Goal: Task Accomplishment & Management: Manage account settings

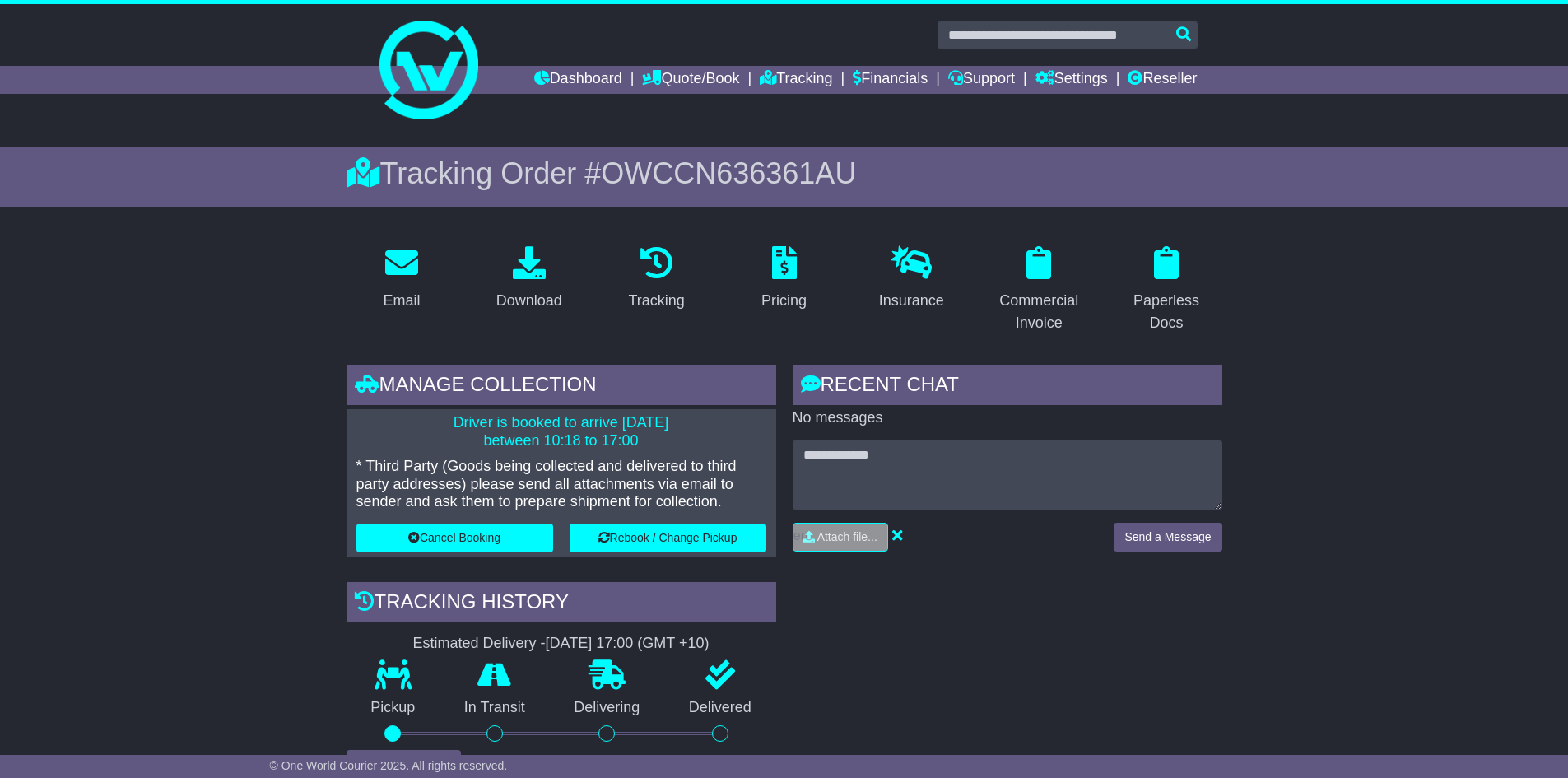
click at [659, 537] on button "Rebook / Change Pickup" at bounding box center [667, 538] width 196 height 29
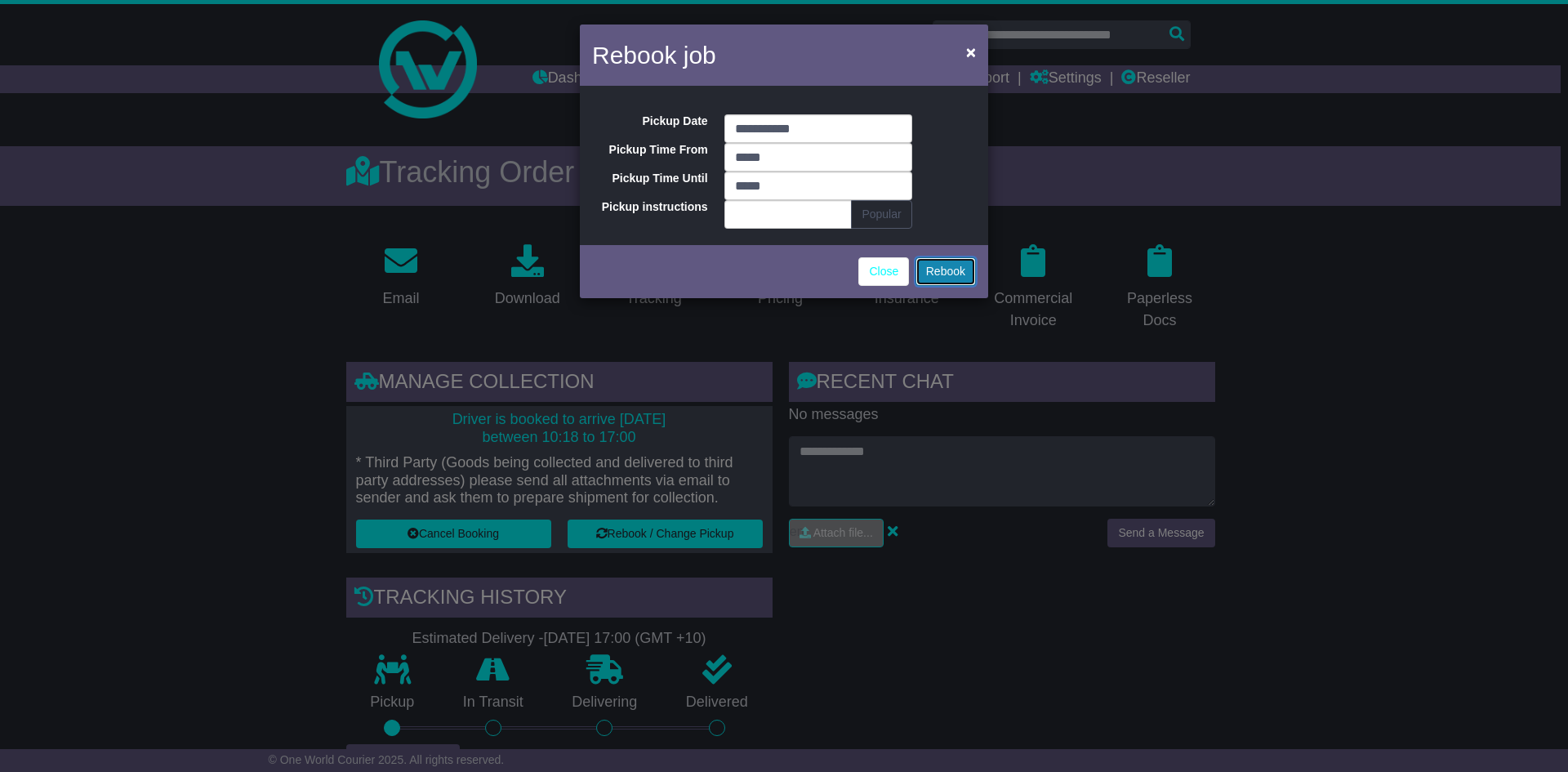
click at [934, 272] on button "Rebook" at bounding box center [945, 272] width 60 height 29
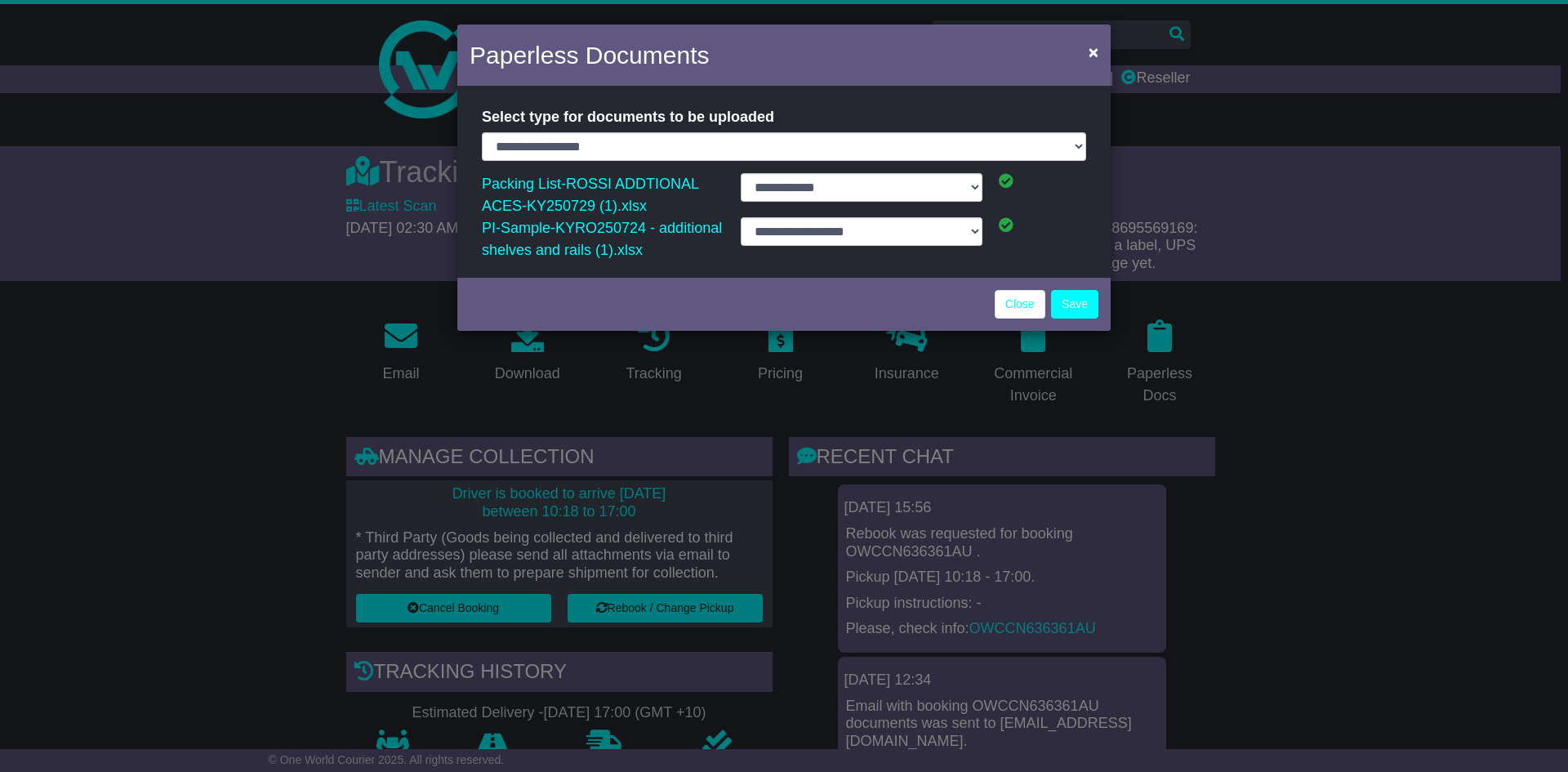
select select "**********"
click at [1089, 58] on span "×" at bounding box center [1094, 52] width 10 height 19
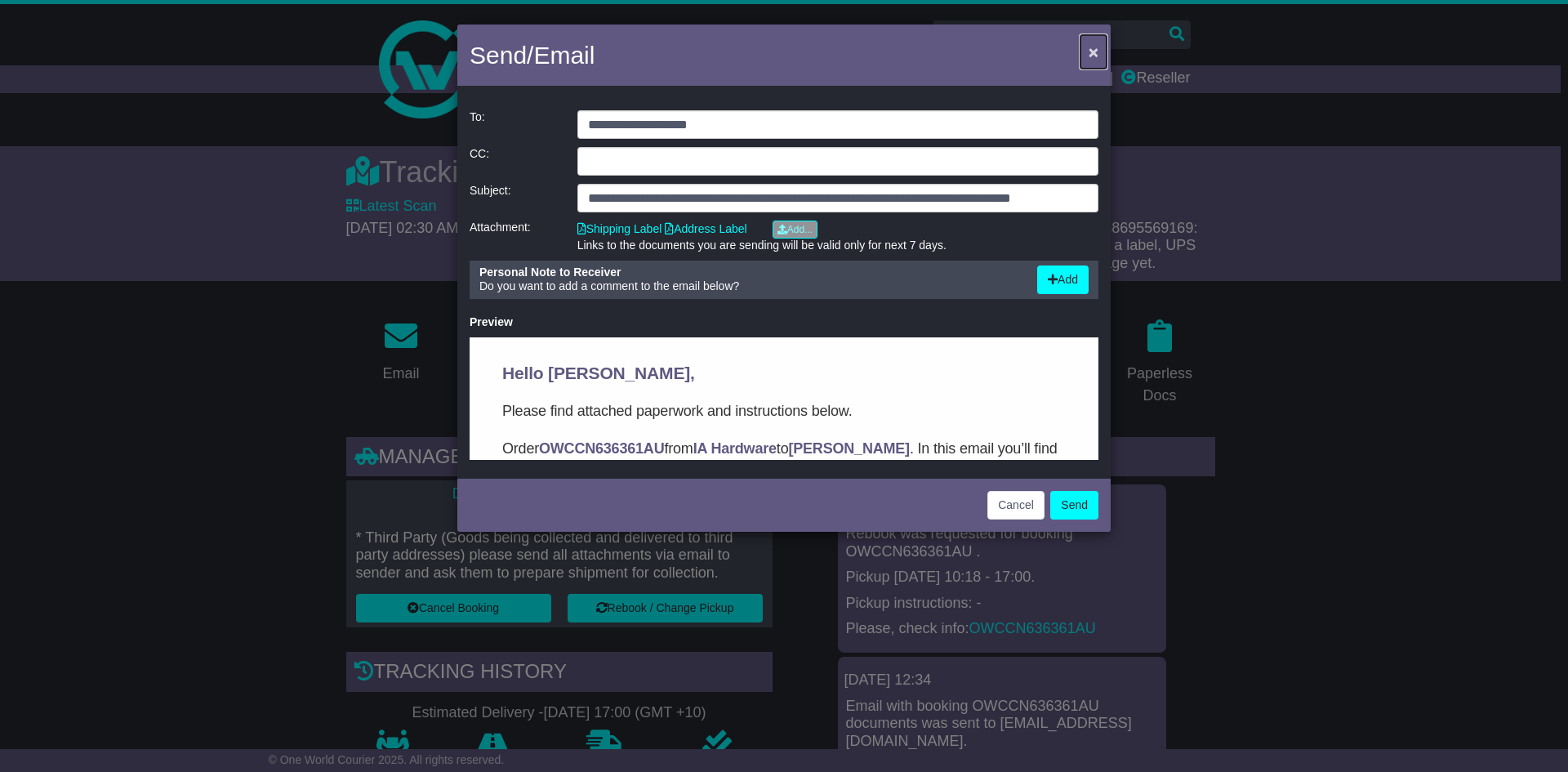
click at [1089, 49] on span "×" at bounding box center [1094, 52] width 10 height 19
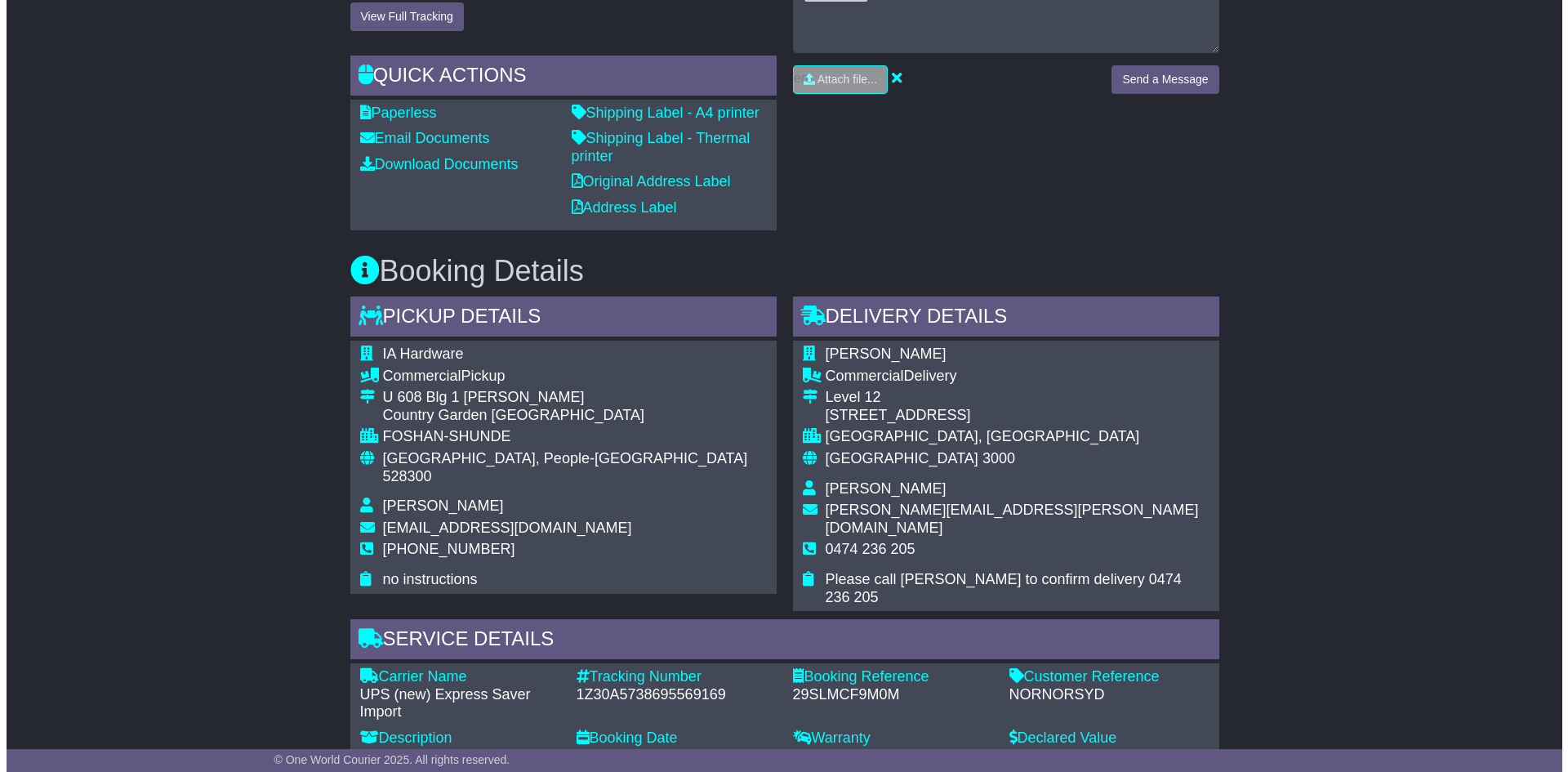
scroll to position [409, 0]
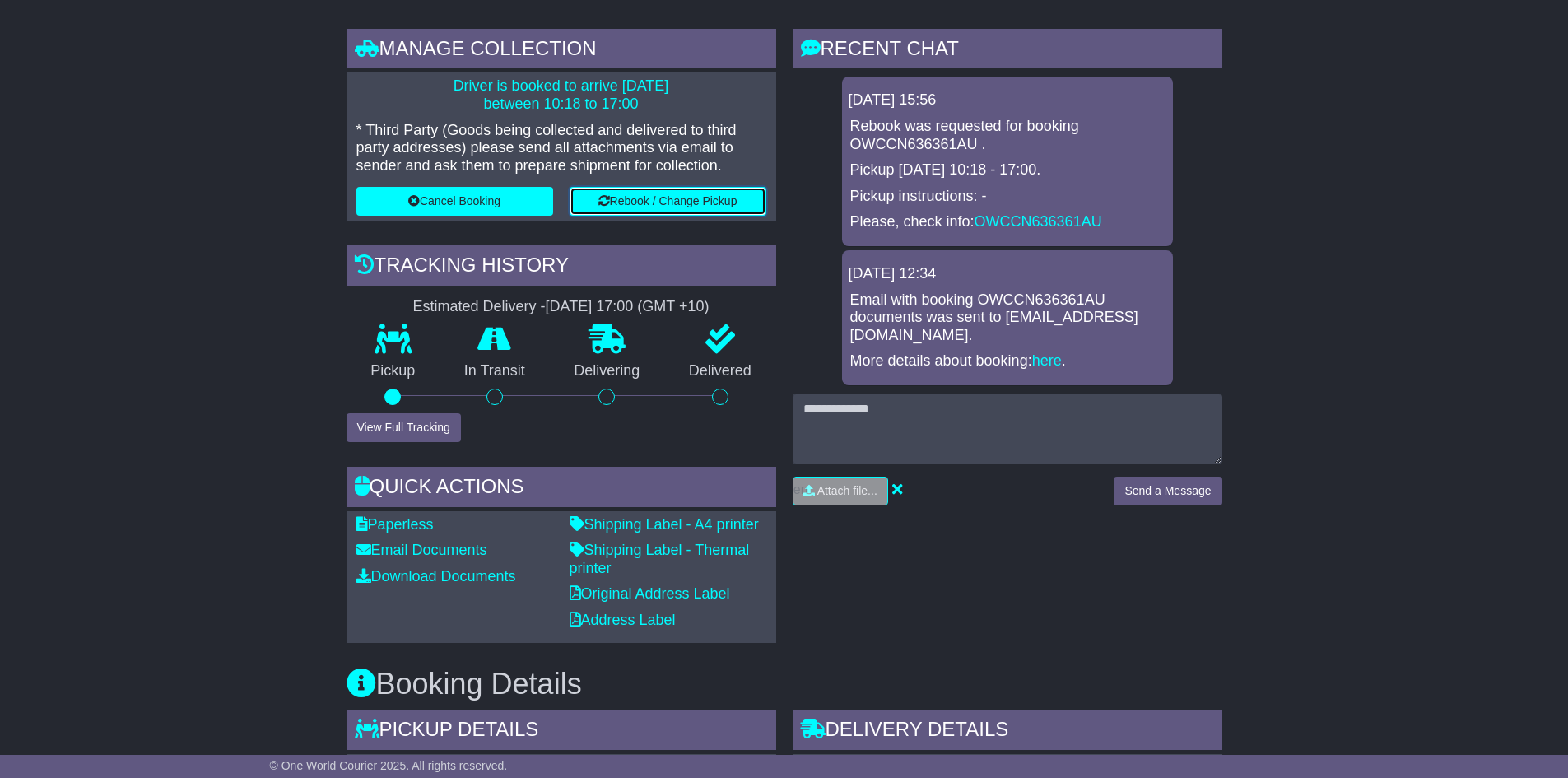
click at [678, 194] on button "Rebook / Change Pickup" at bounding box center [667, 201] width 196 height 29
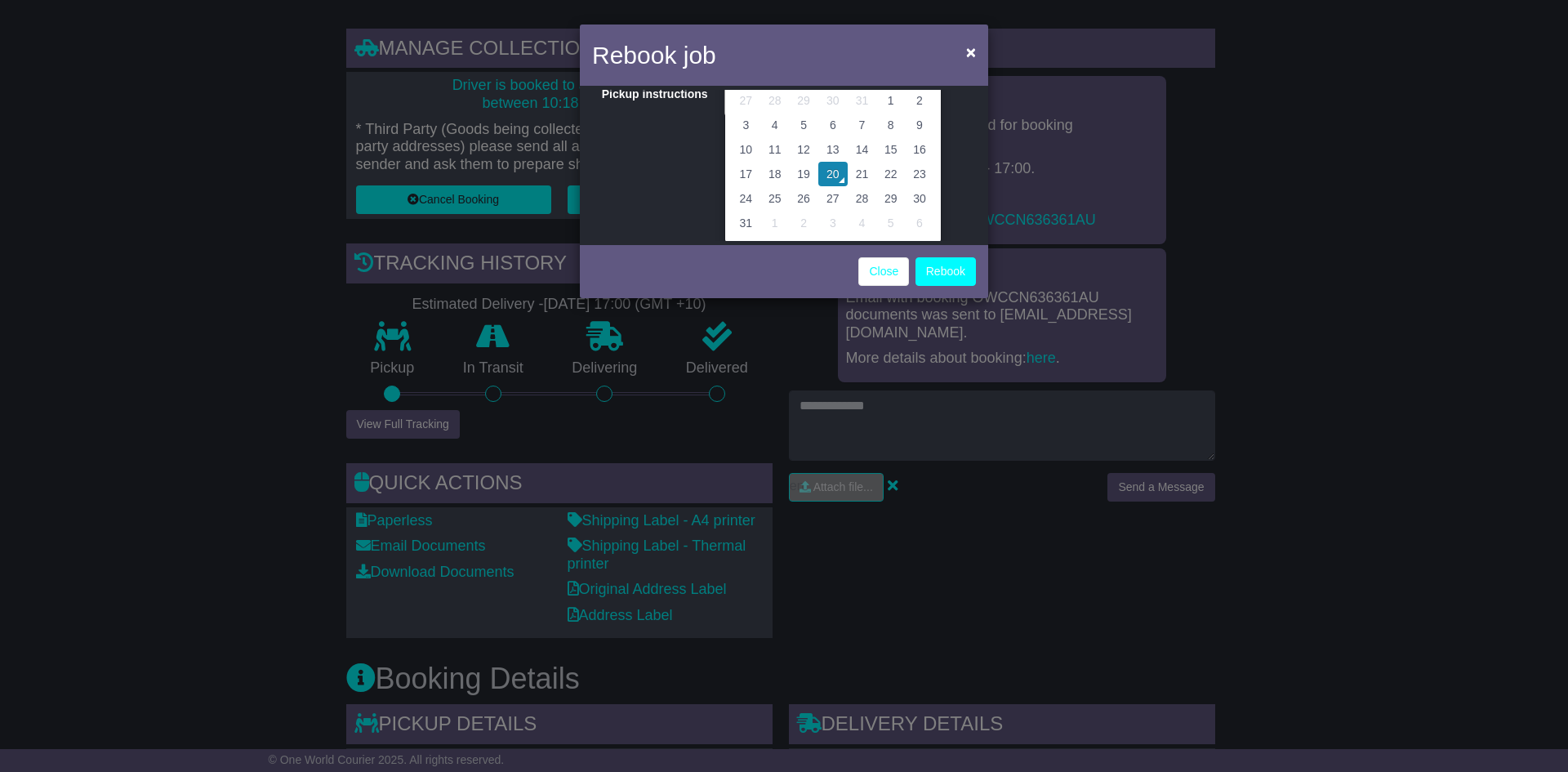
scroll to position [114, 0]
click at [835, 167] on td "20" at bounding box center [833, 173] width 30 height 25
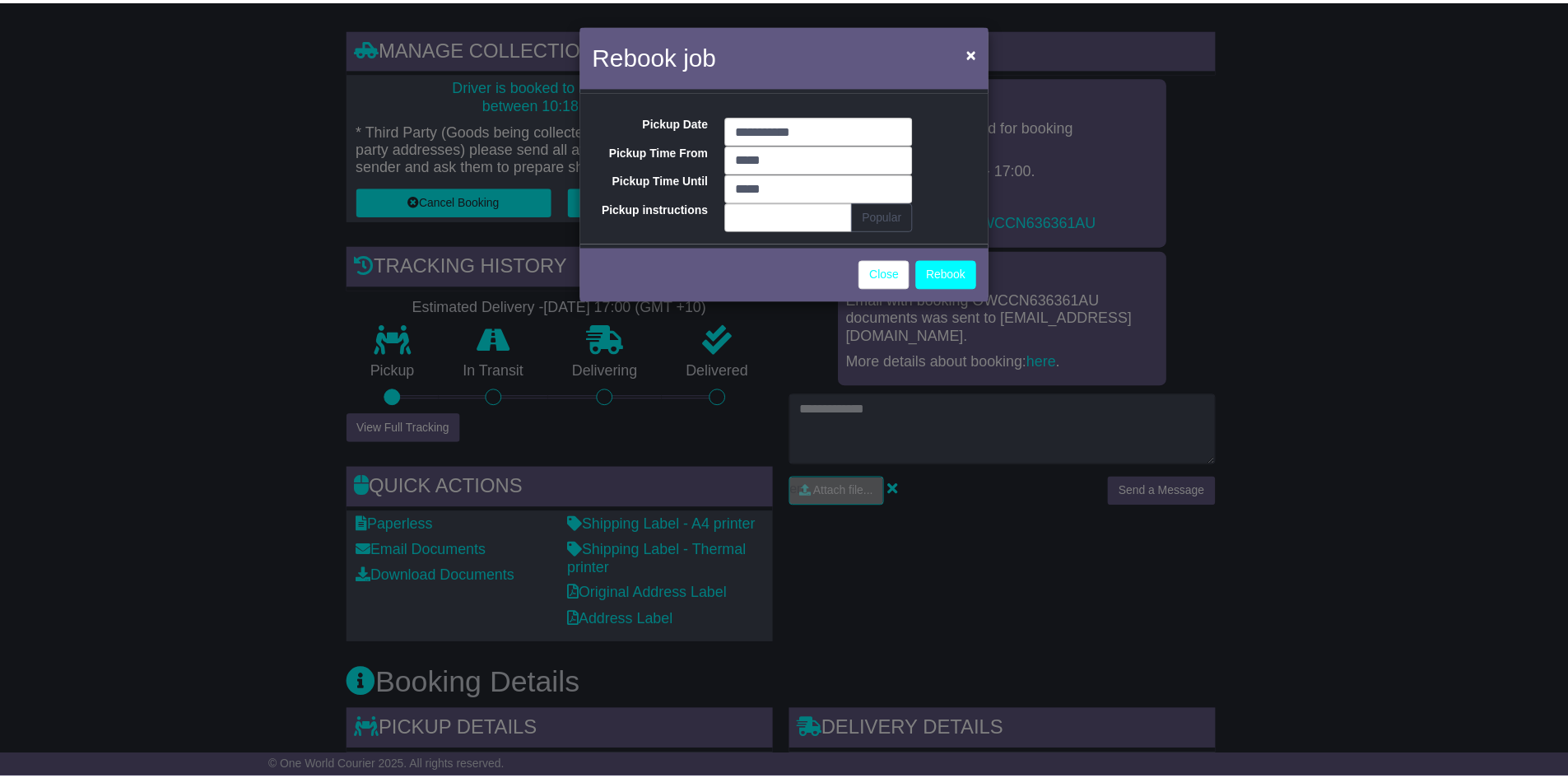
scroll to position [0, 0]
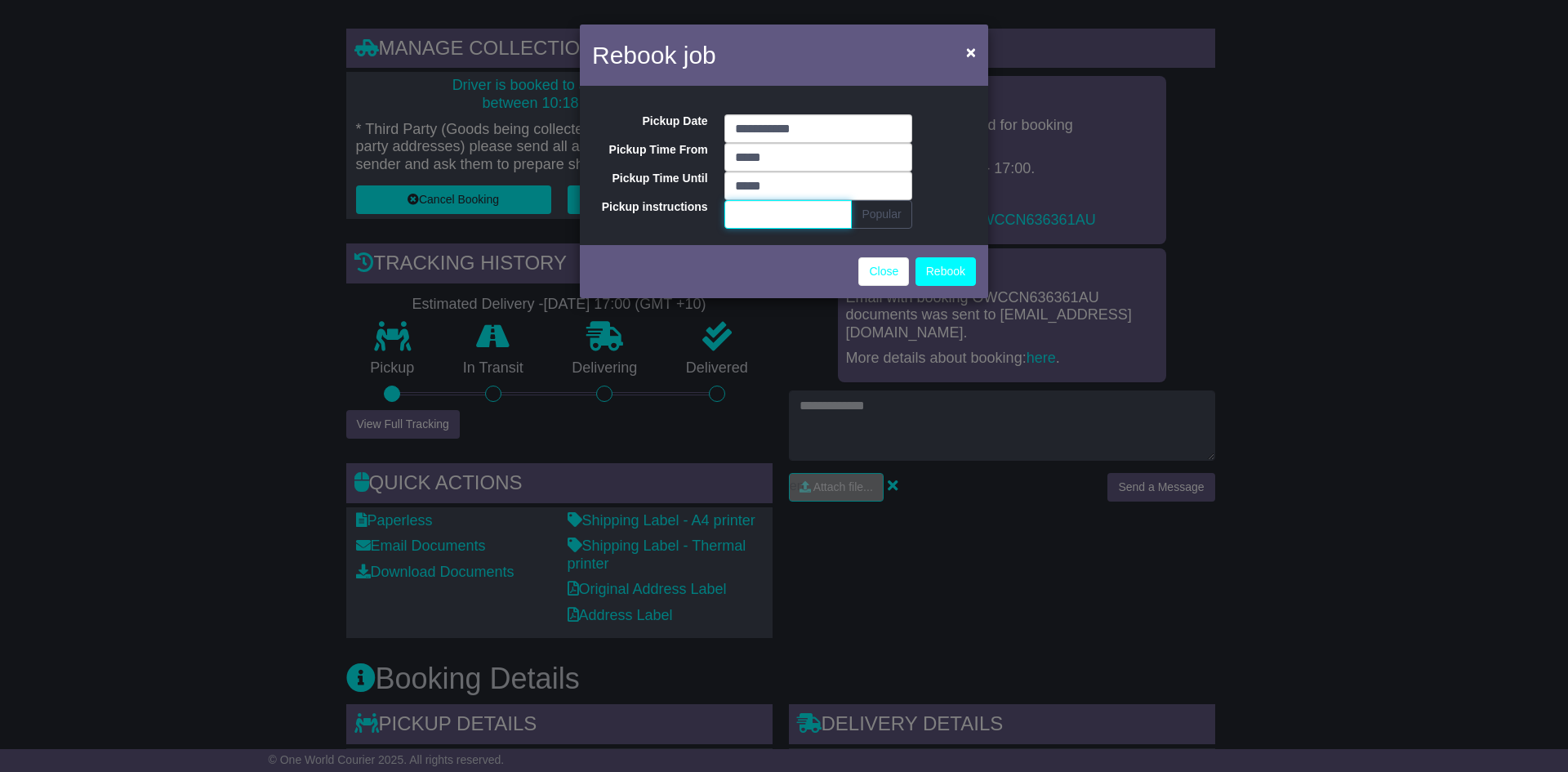
click at [779, 217] on input "Pickup instructions" at bounding box center [789, 215] width 129 height 29
click at [972, 47] on span "×" at bounding box center [971, 52] width 10 height 19
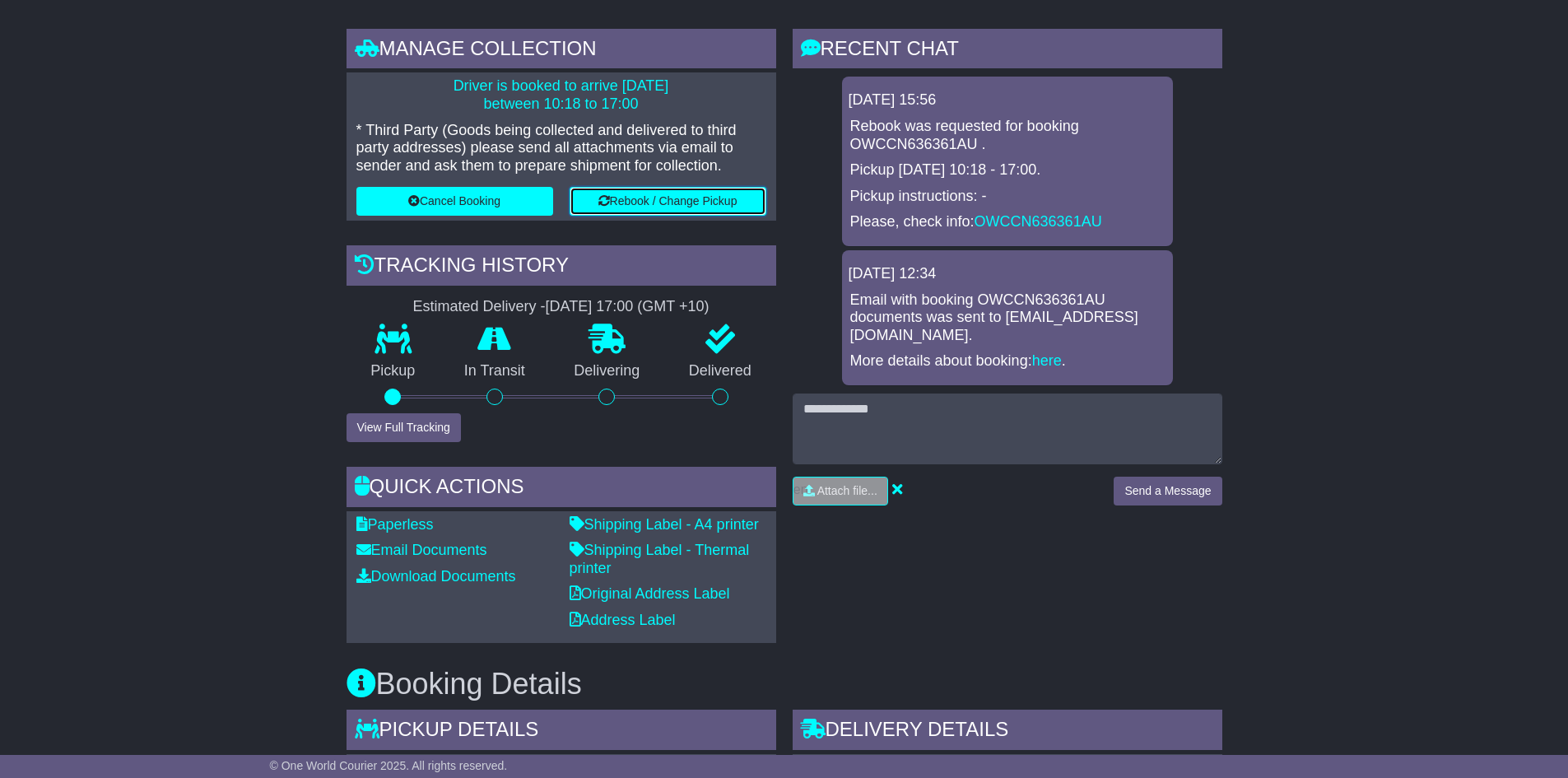
drag, startPoint x: 729, startPoint y: 199, endPoint x: 1411, endPoint y: 337, distance: 695.8
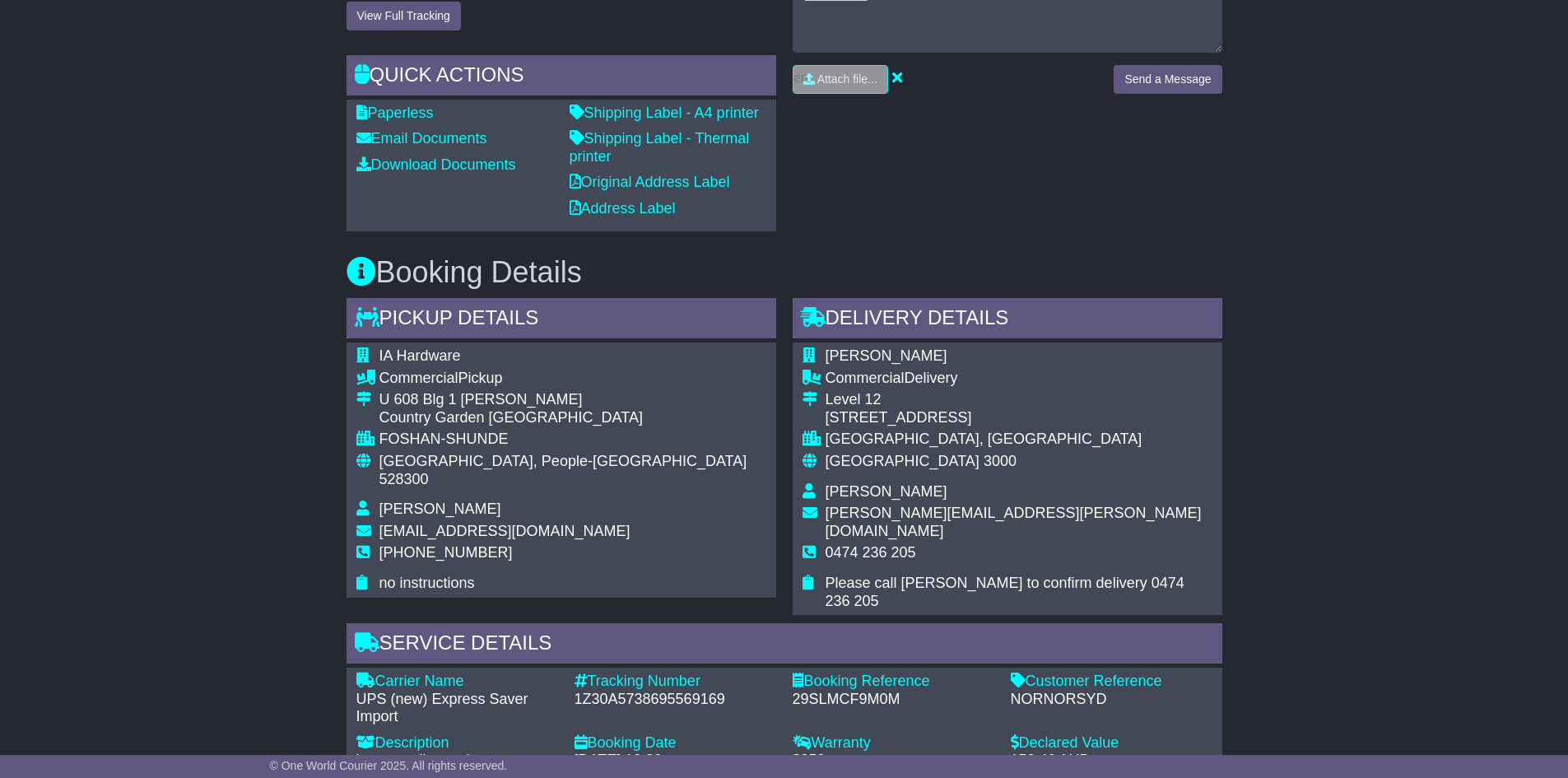
scroll to position [247, 0]
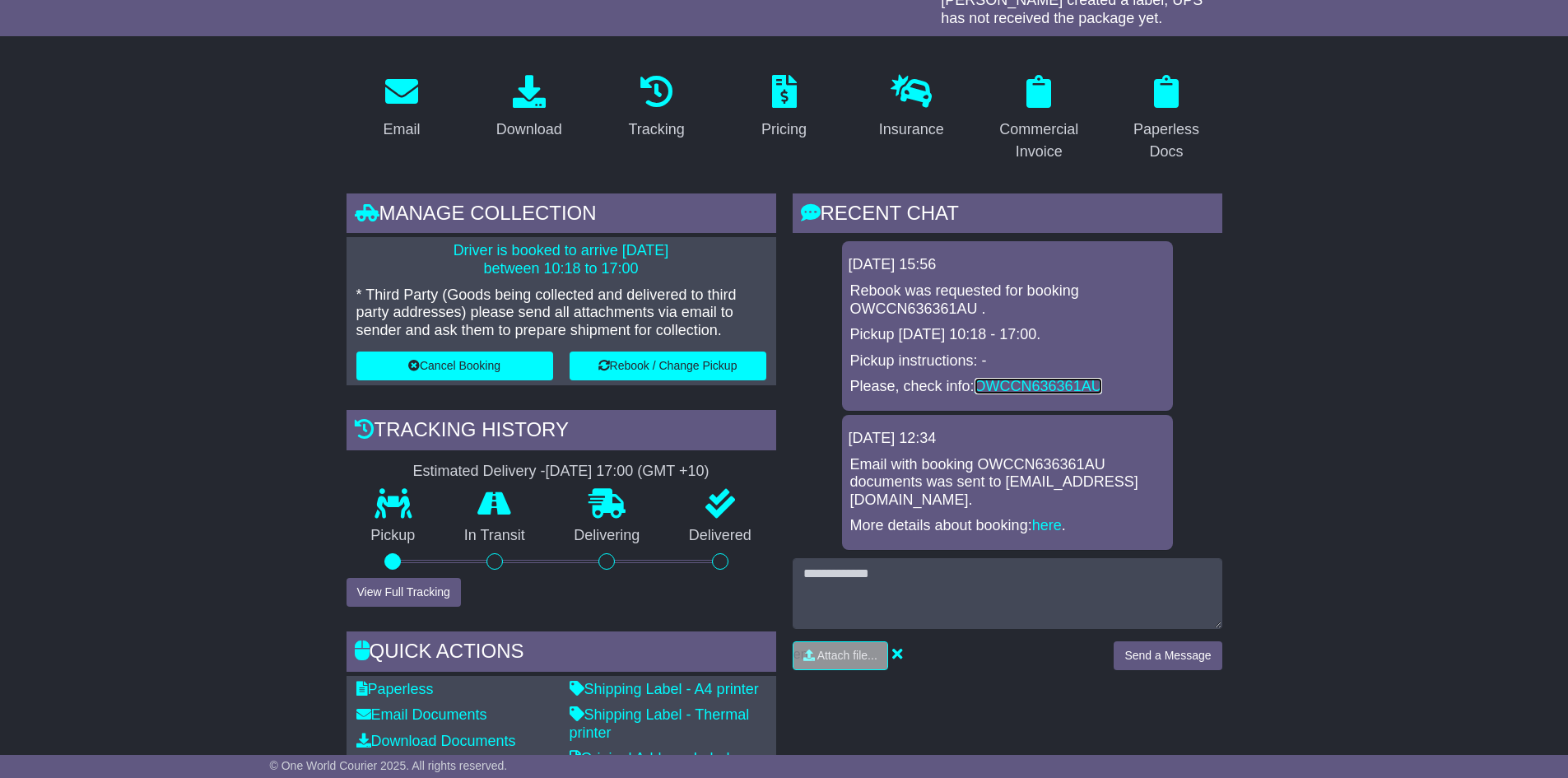
click at [988, 383] on link "OWCCN636361AU" at bounding box center [1039, 386] width 128 height 16
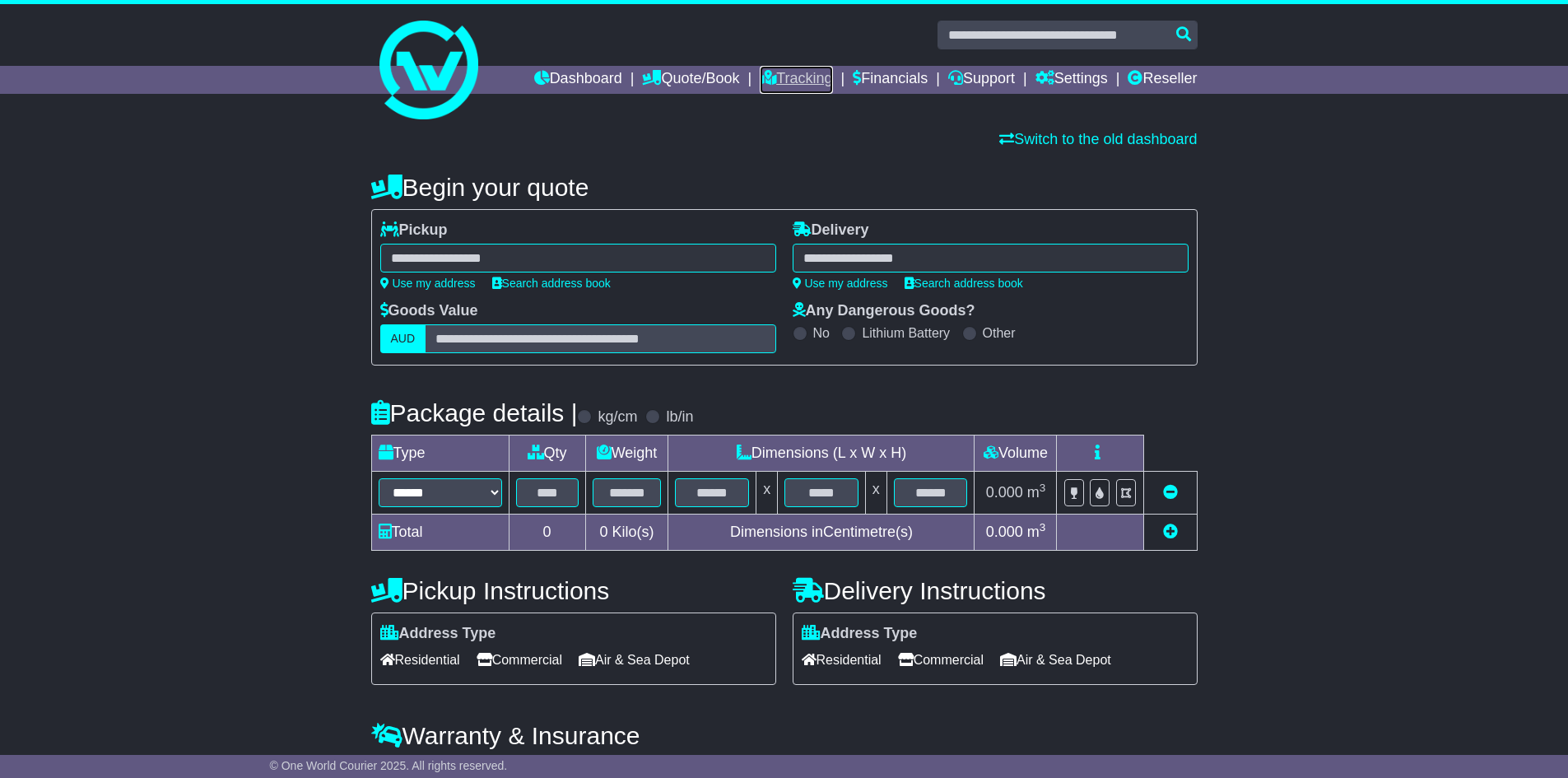
click at [810, 80] on link "Tracking" at bounding box center [796, 79] width 73 height 28
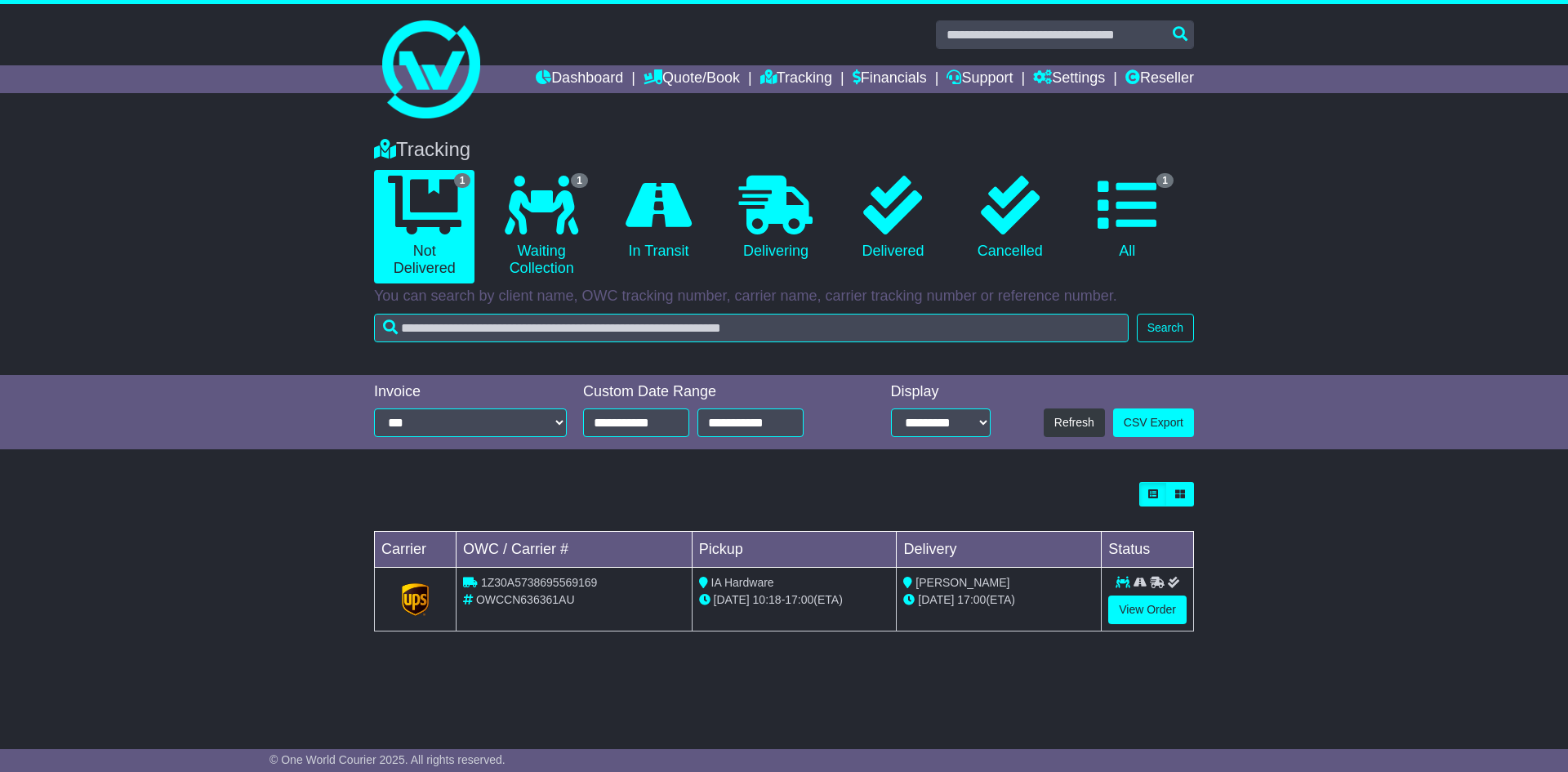
click at [506, 582] on span "1Z30A5738695569169" at bounding box center [538, 583] width 116 height 13
click at [705, 597] on icon at bounding box center [705, 600] width 12 height 12
click at [705, 598] on icon at bounding box center [705, 600] width 12 height 12
click at [1125, 610] on link "View Order" at bounding box center [1148, 610] width 79 height 29
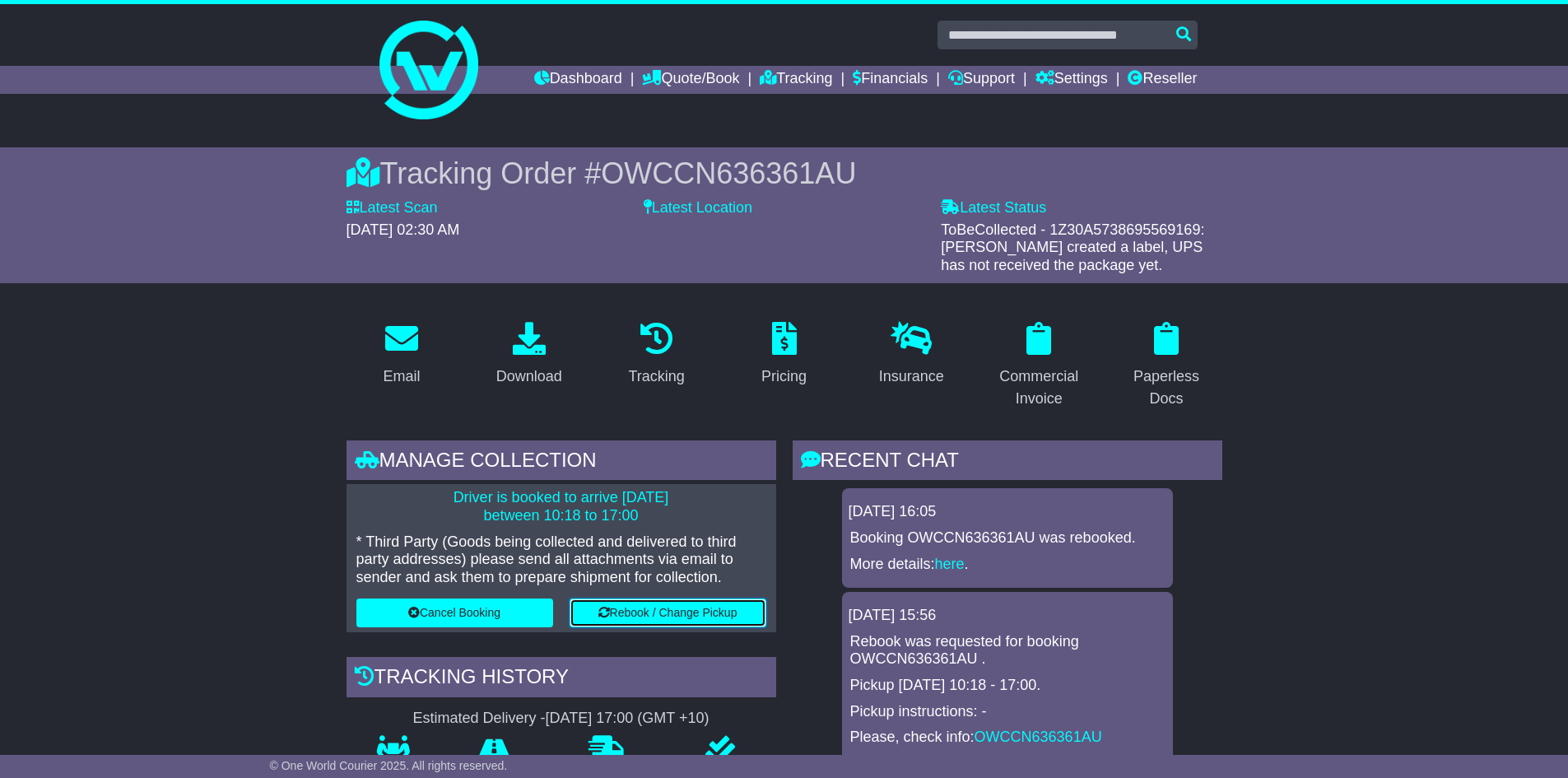
click at [600, 616] on icon at bounding box center [605, 613] width 12 height 12
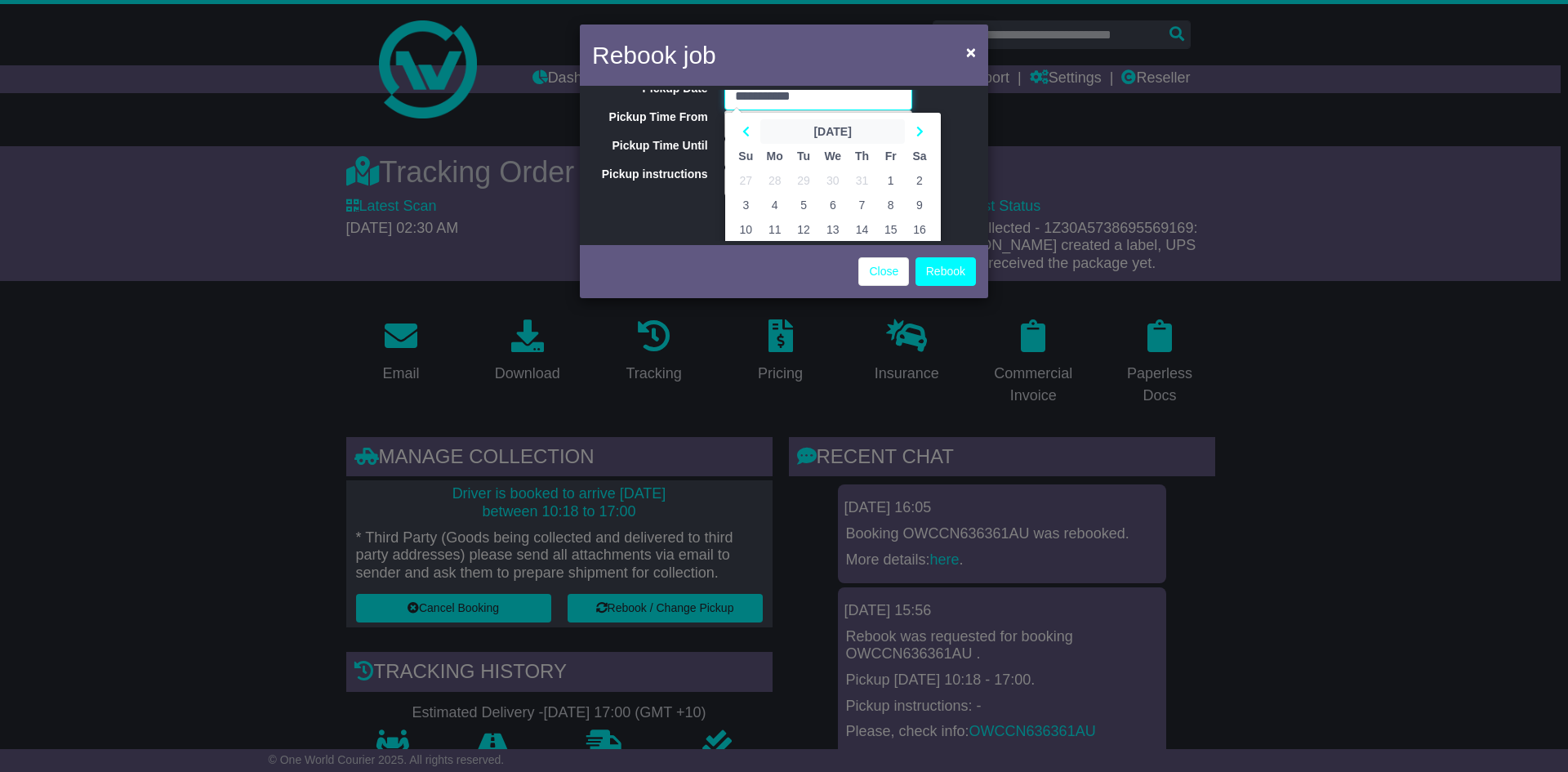
scroll to position [114, 0]
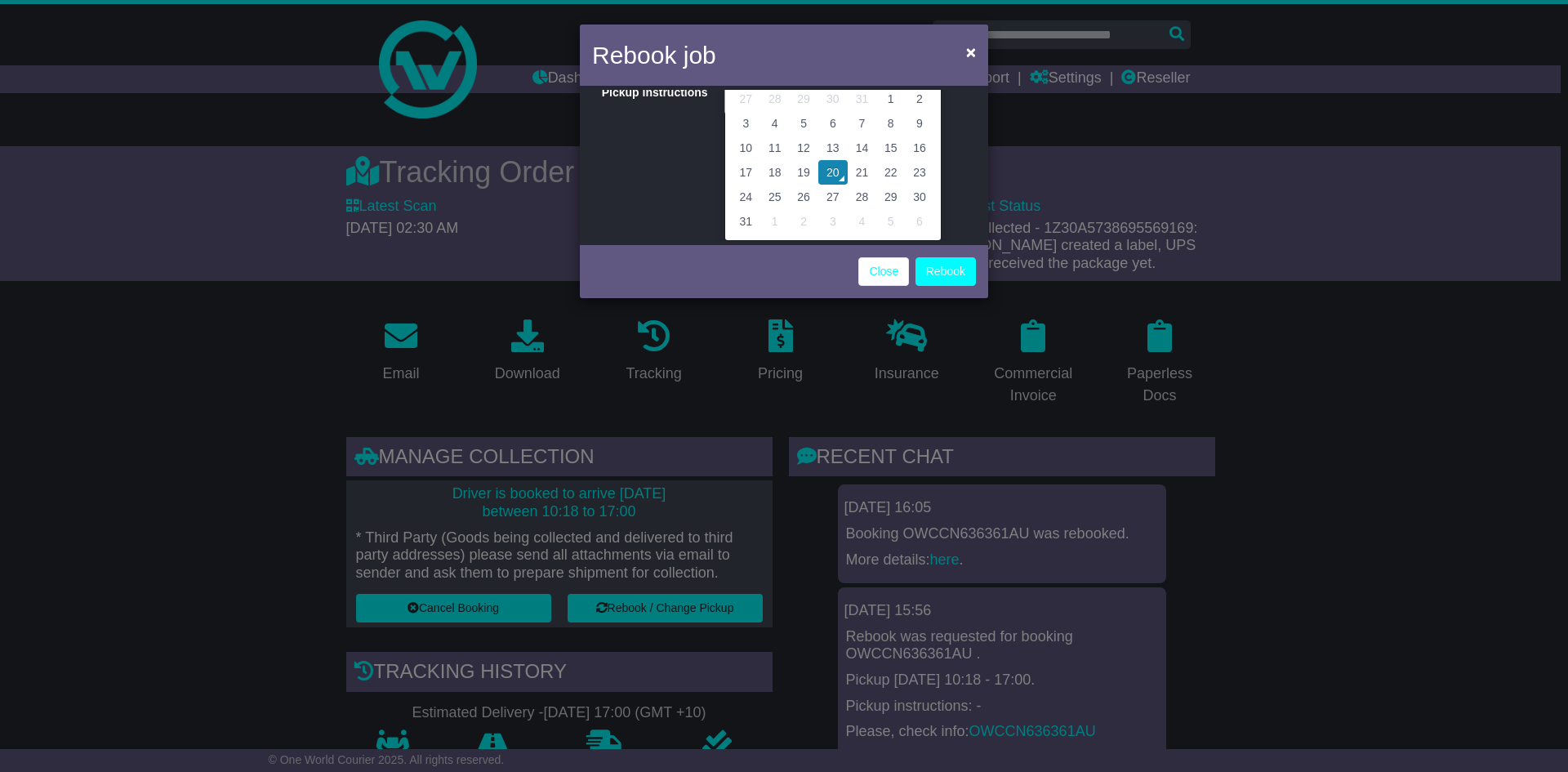
click at [1345, 211] on form "**********" at bounding box center [784, 161] width 1568 height 274
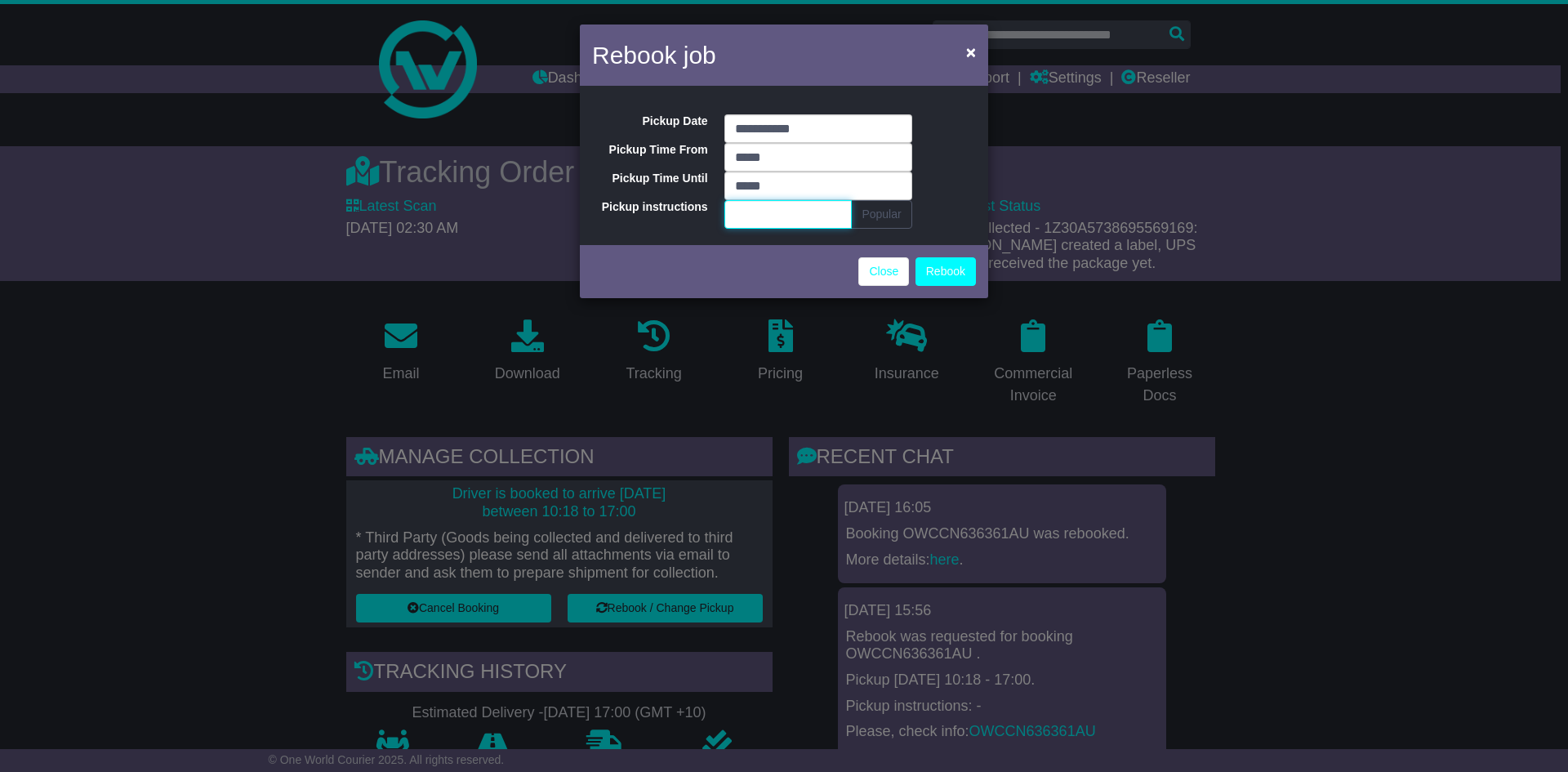
click at [829, 202] on input "Pickup instructions" at bounding box center [789, 215] width 129 height 29
click at [923, 271] on button "Rebook" at bounding box center [945, 272] width 60 height 29
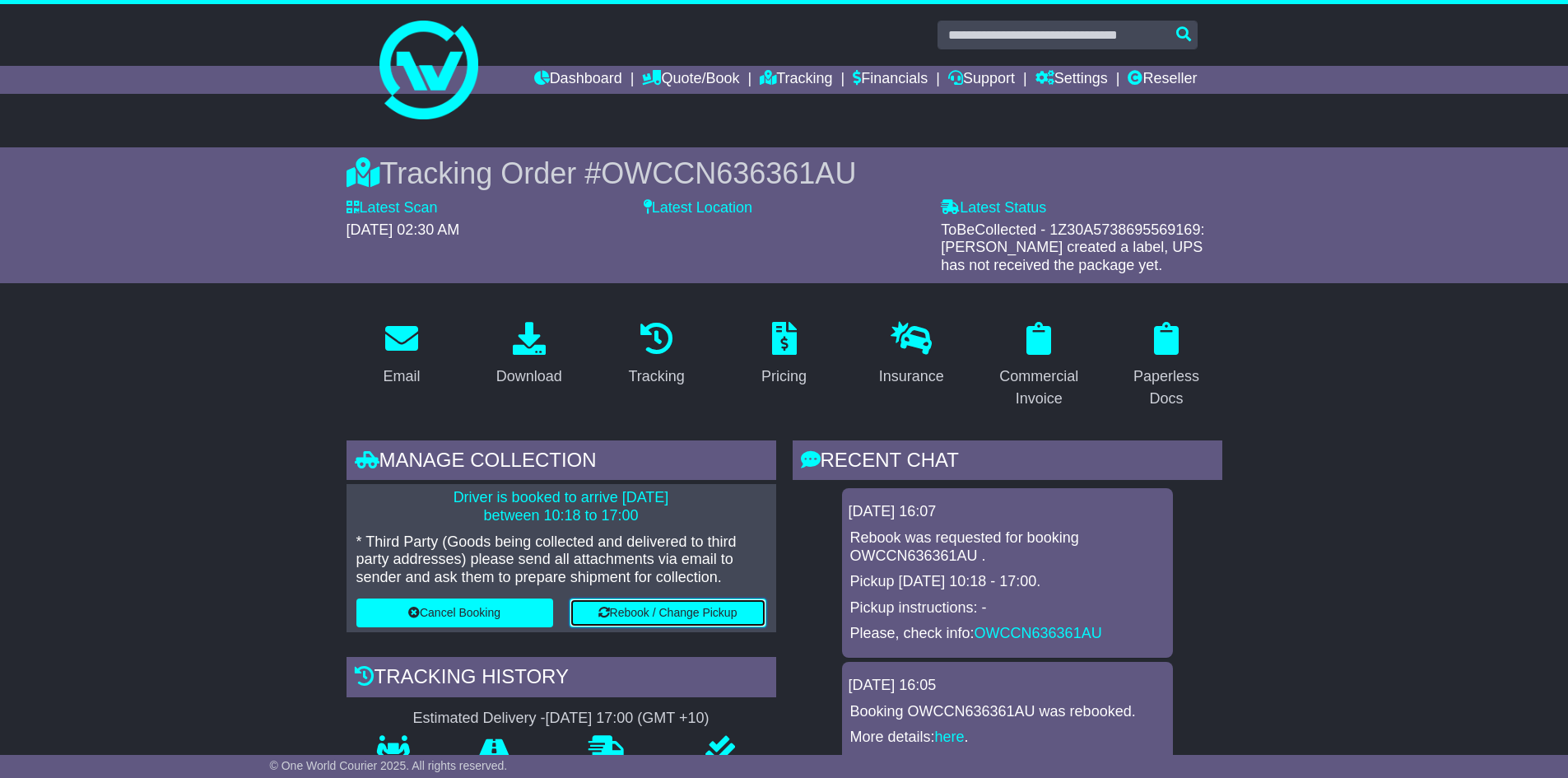
click at [653, 611] on button "Rebook / Change Pickup" at bounding box center [667, 613] width 196 height 29
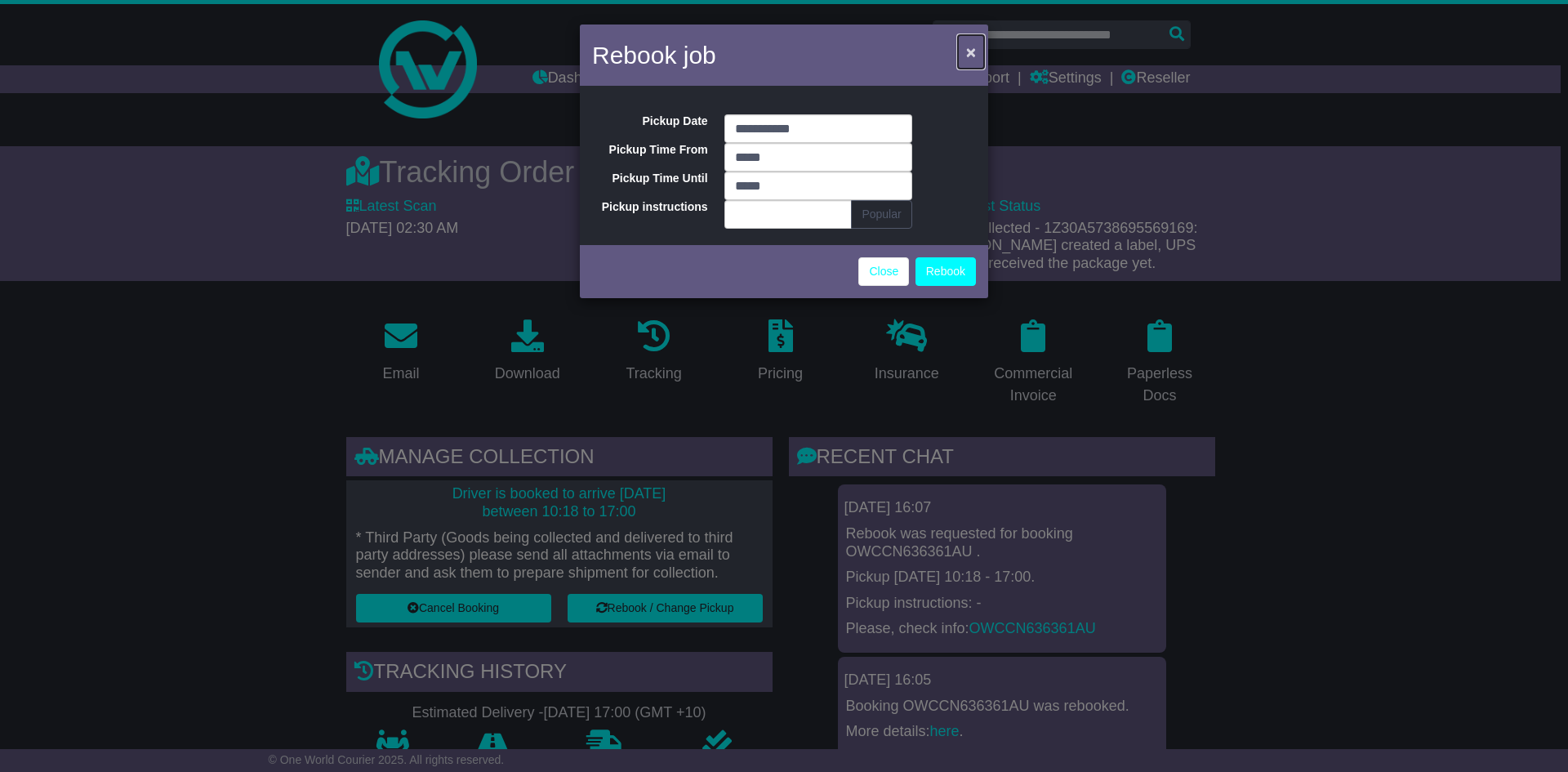
click at [967, 52] on span "×" at bounding box center [971, 52] width 10 height 19
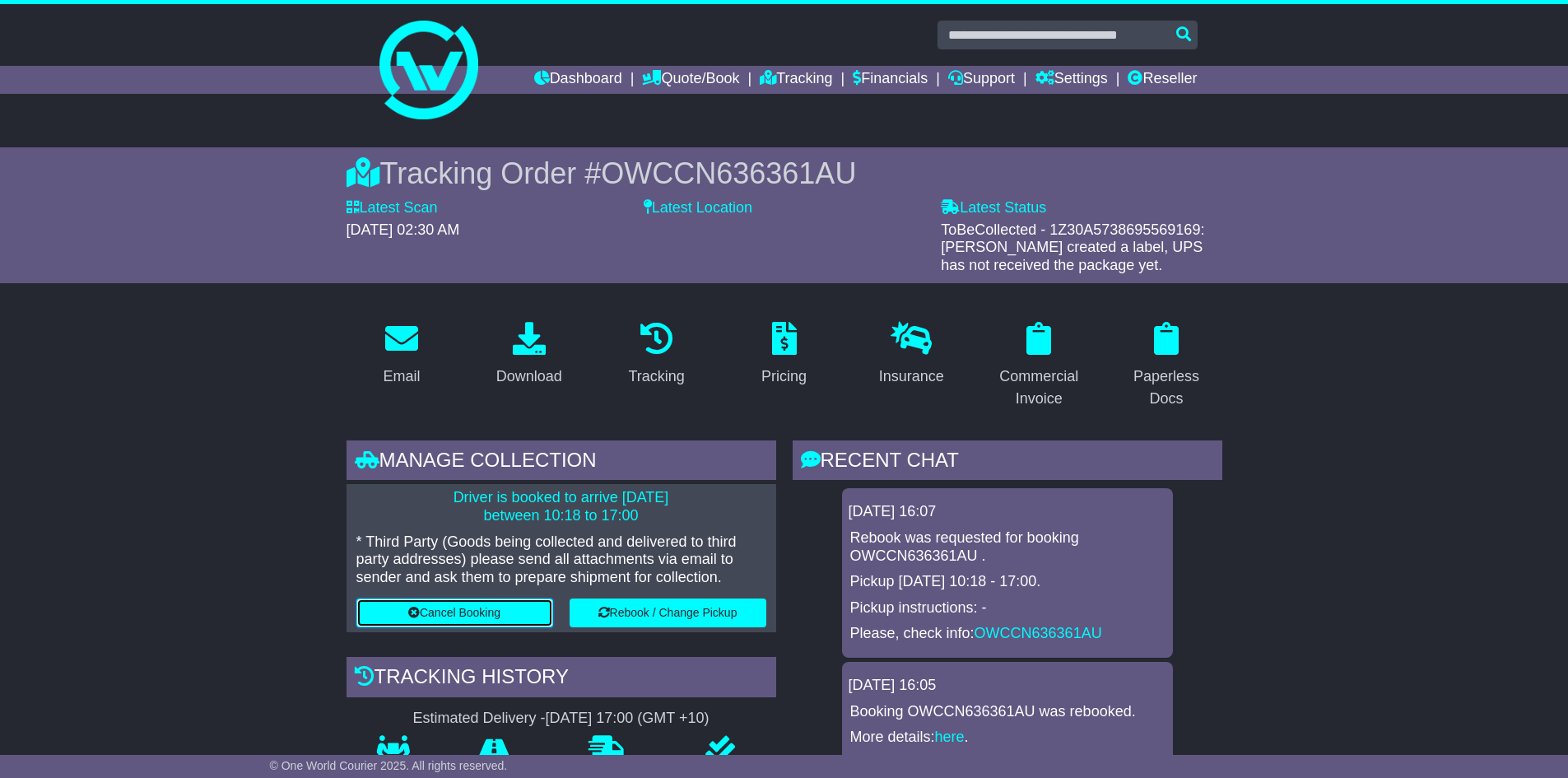
click at [456, 619] on button "Cancel Booking" at bounding box center [455, 613] width 196 height 29
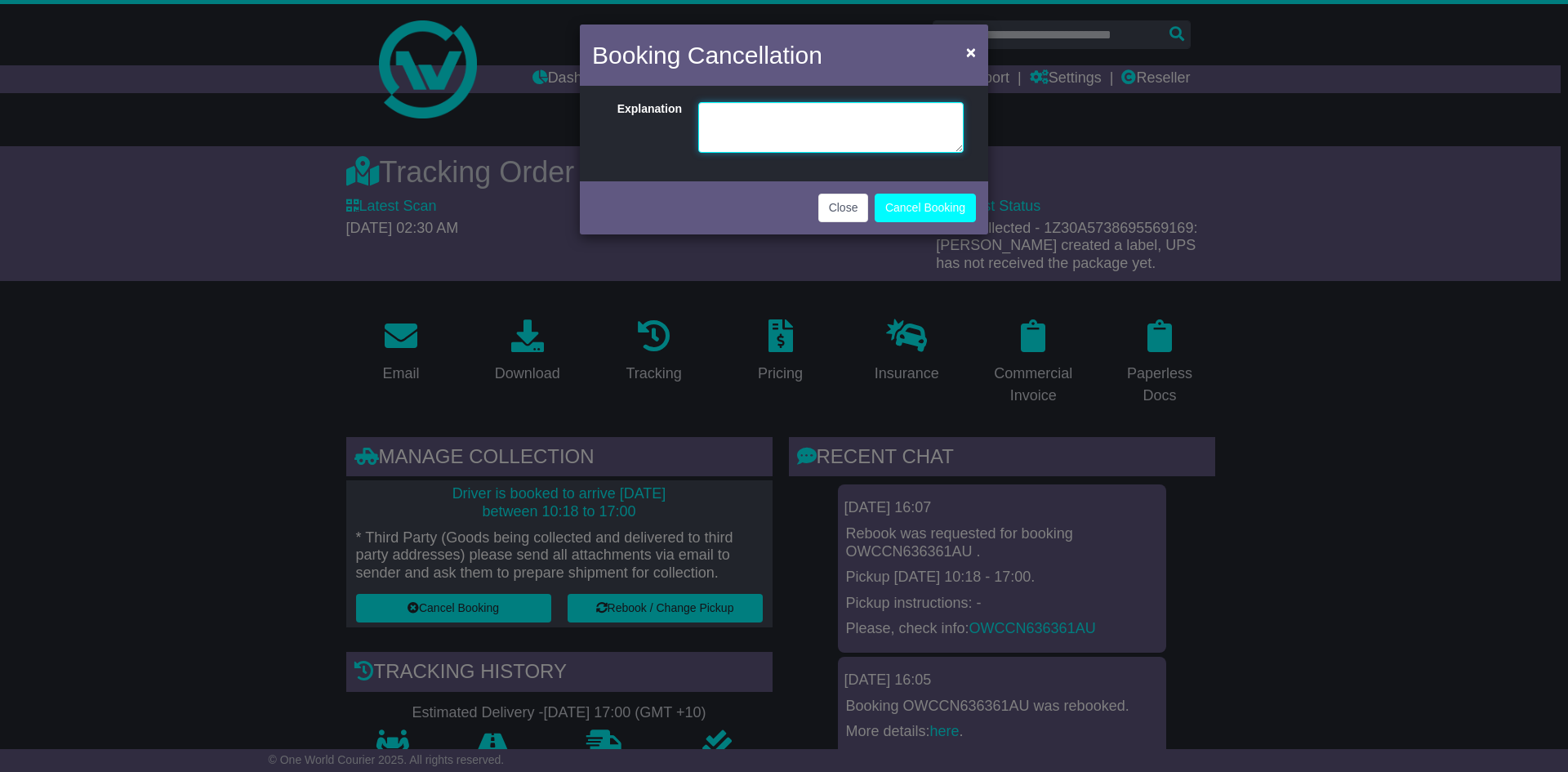
click at [758, 125] on textarea at bounding box center [831, 127] width 266 height 51
click at [972, 45] on span "×" at bounding box center [971, 52] width 10 height 19
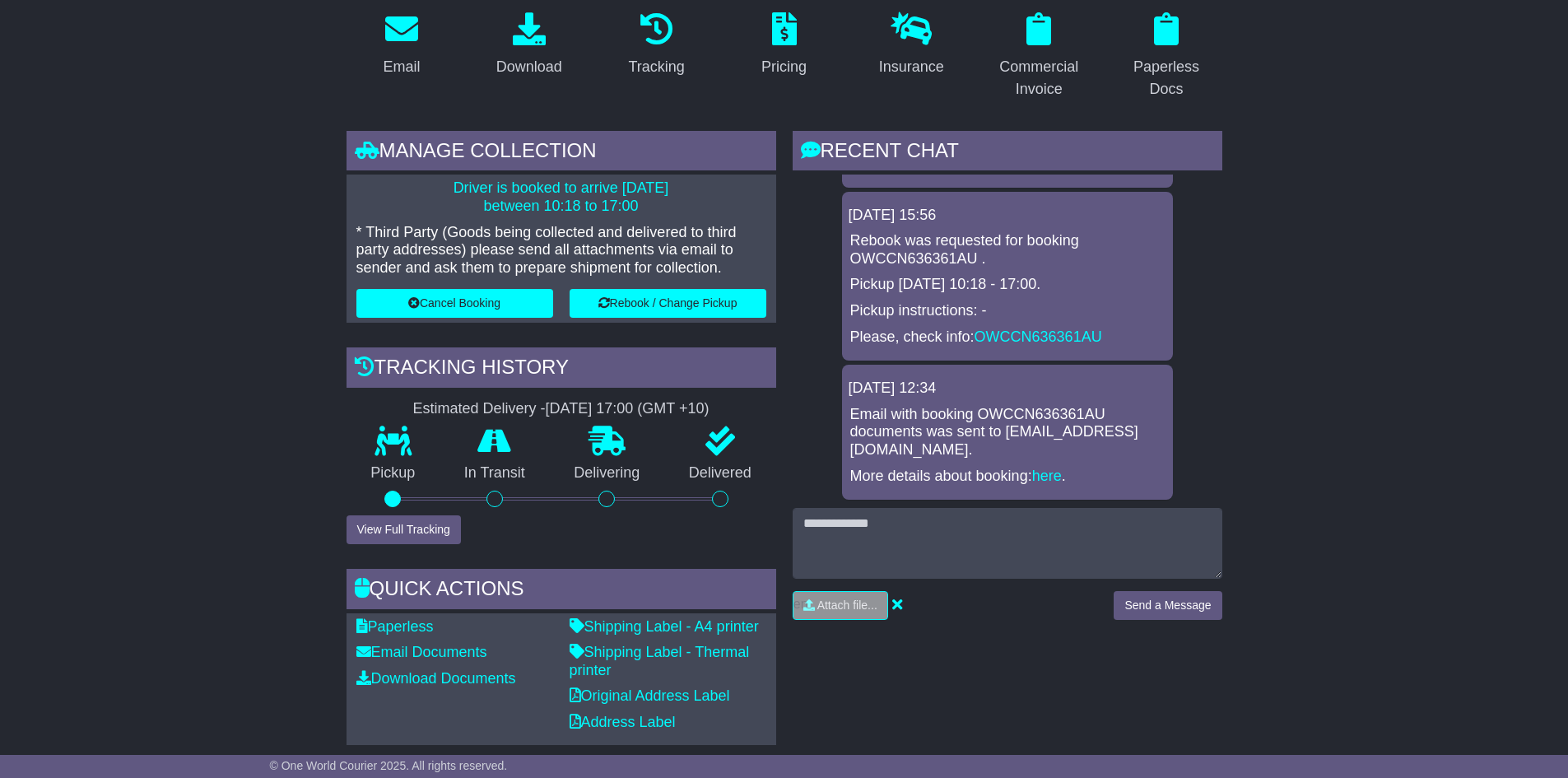
scroll to position [329, 0]
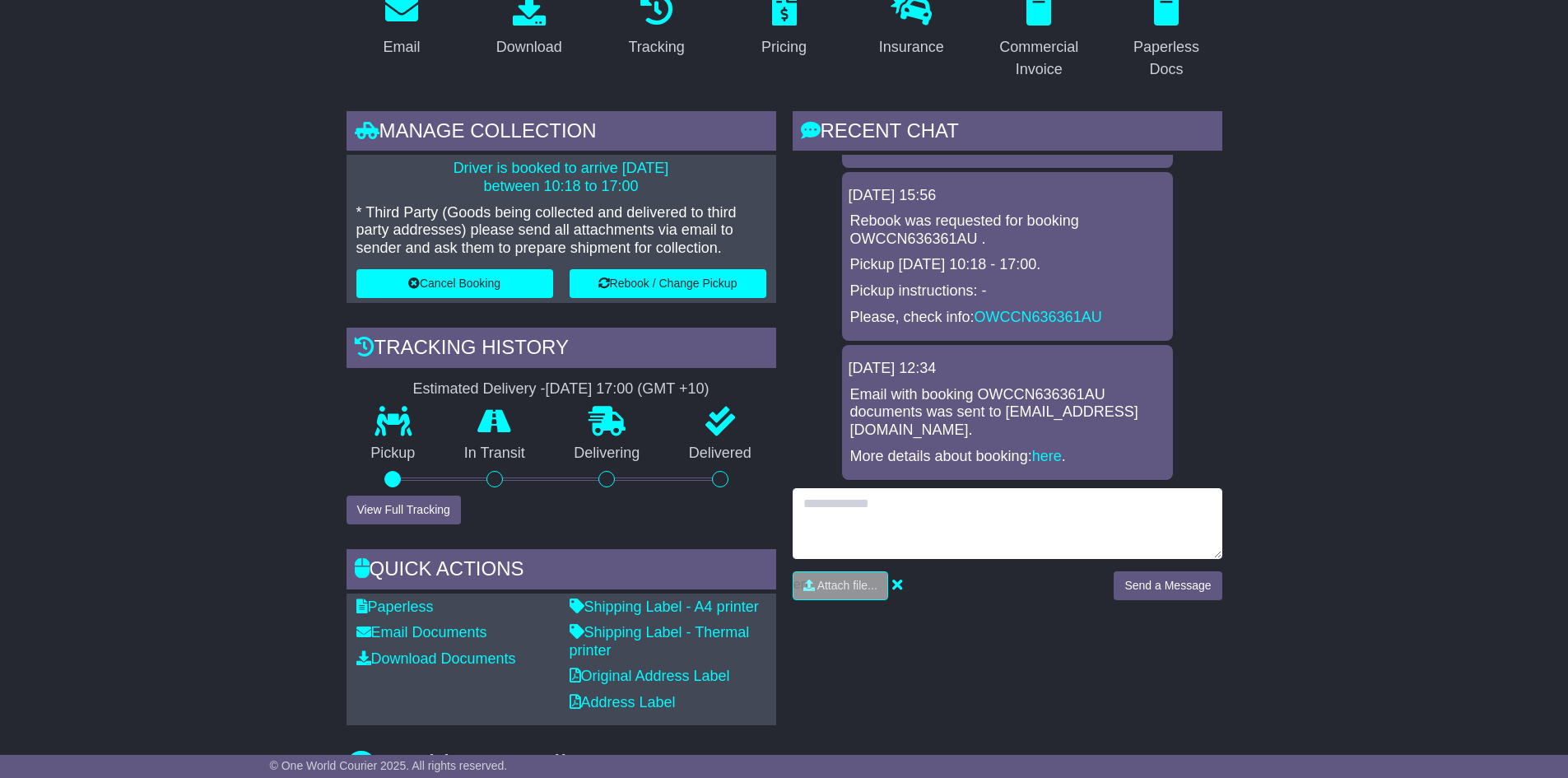
click at [982, 518] on textarea at bounding box center [1008, 524] width 429 height 71
click at [866, 524] on textarea "**********" at bounding box center [1008, 524] width 429 height 71
click at [1075, 504] on textarea "**********" at bounding box center [1008, 524] width 429 height 71
paste textarea "**********"
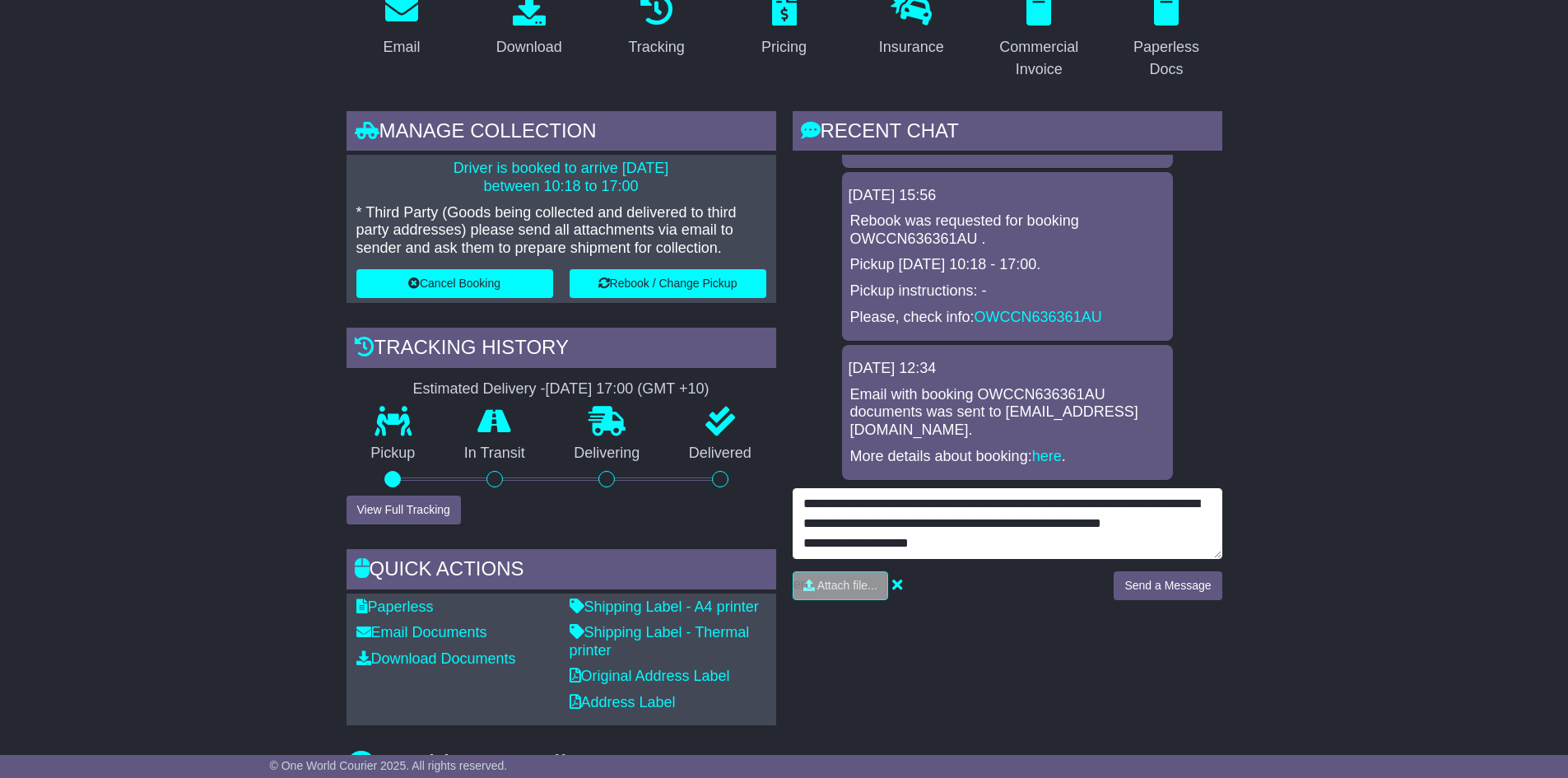
scroll to position [91, 0]
click at [897, 523] on textarea "**********" at bounding box center [1008, 524] width 429 height 71
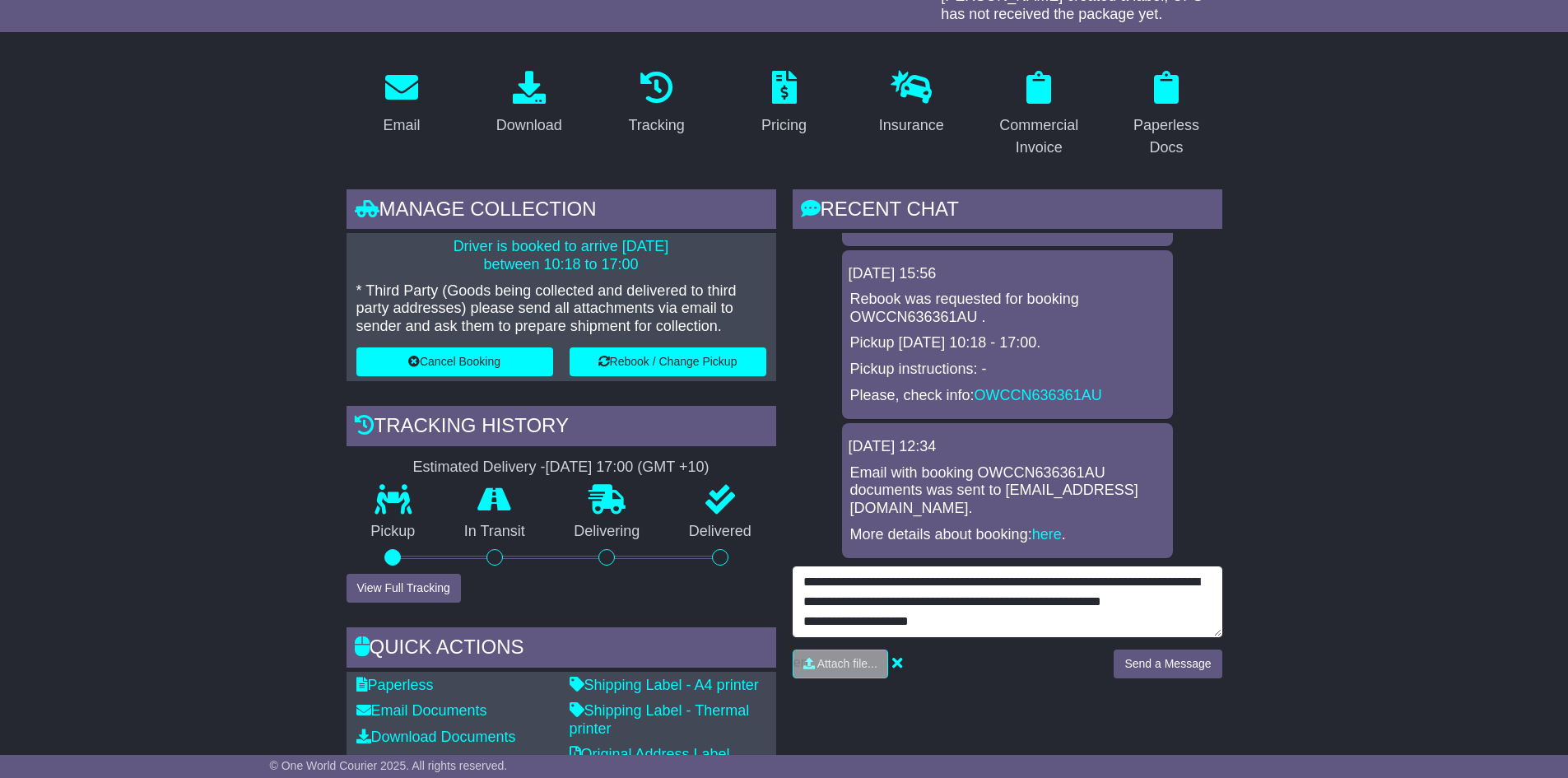
scroll to position [247, 0]
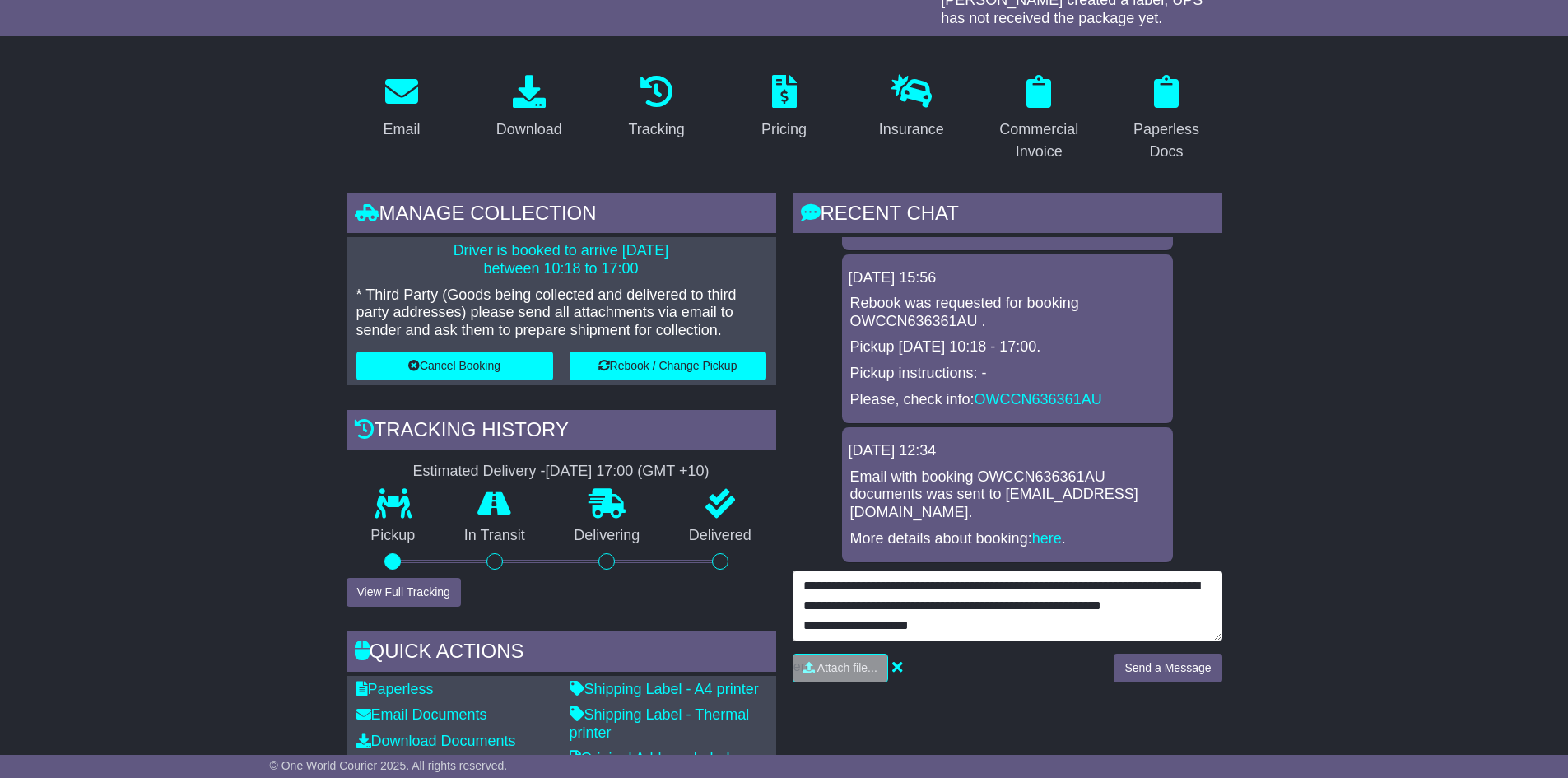
click at [1115, 585] on textarea "**********" at bounding box center [1008, 606] width 429 height 71
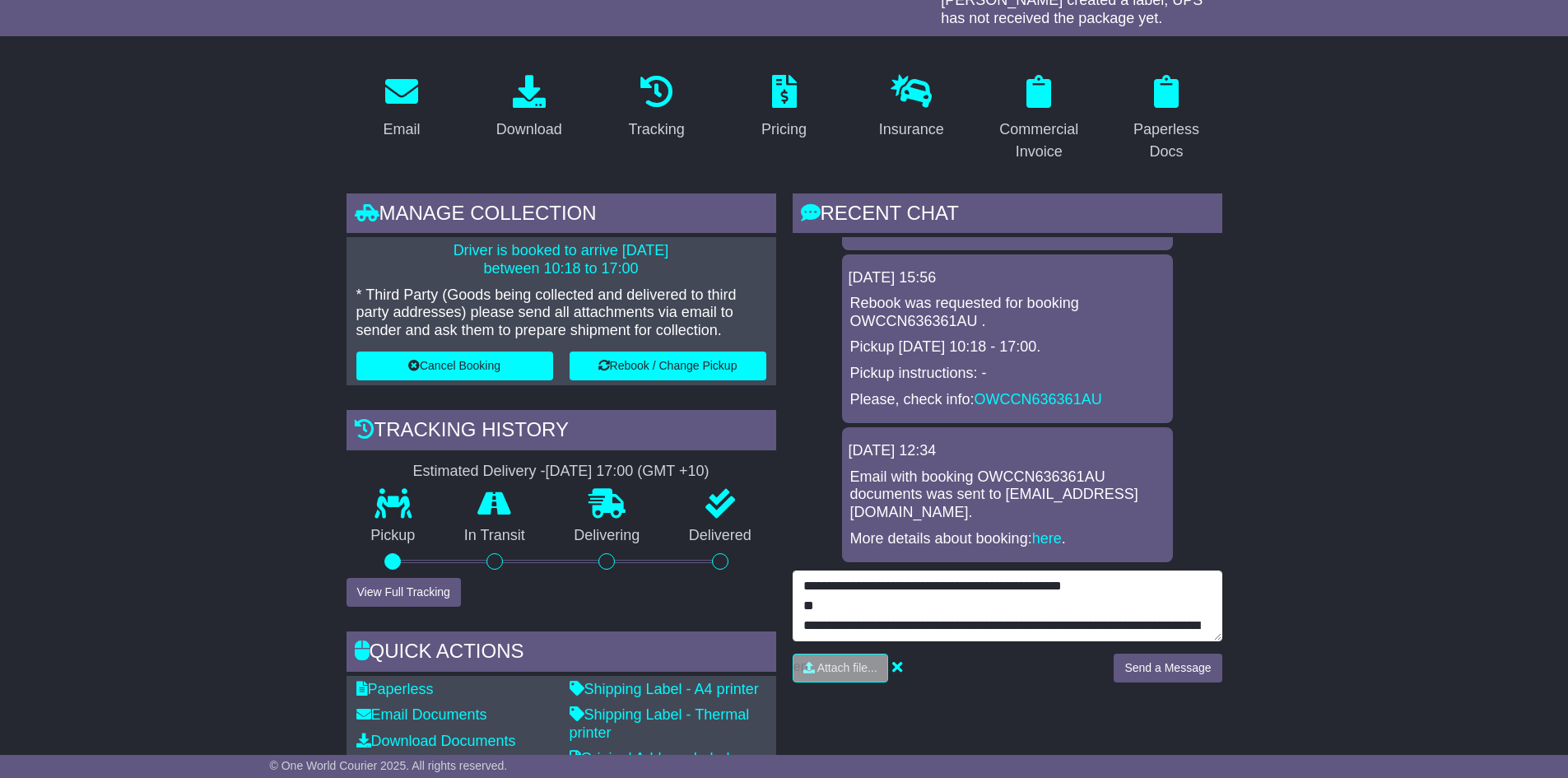
click at [1111, 583] on textarea "**********" at bounding box center [1008, 606] width 429 height 71
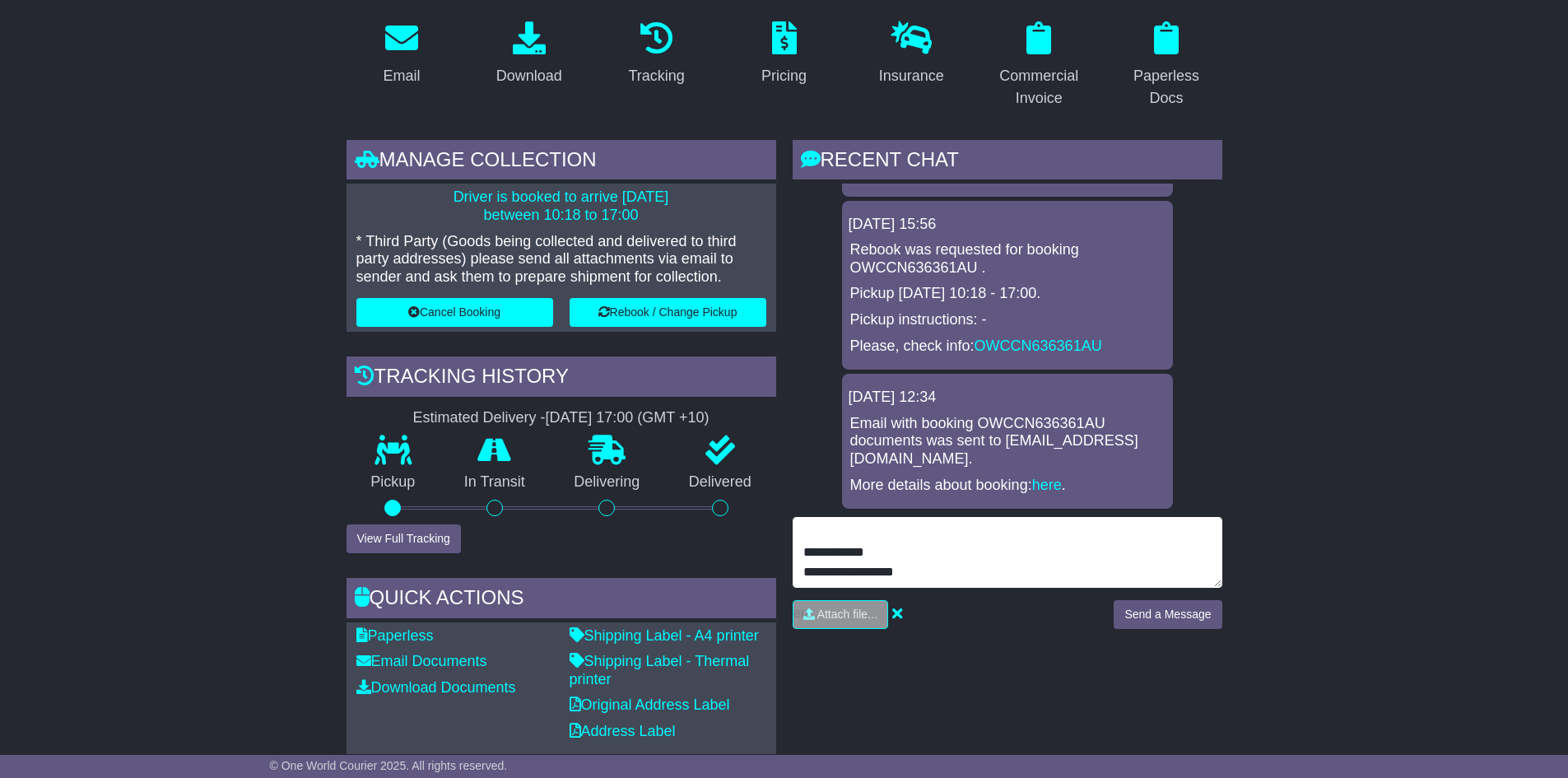
scroll to position [329, 0]
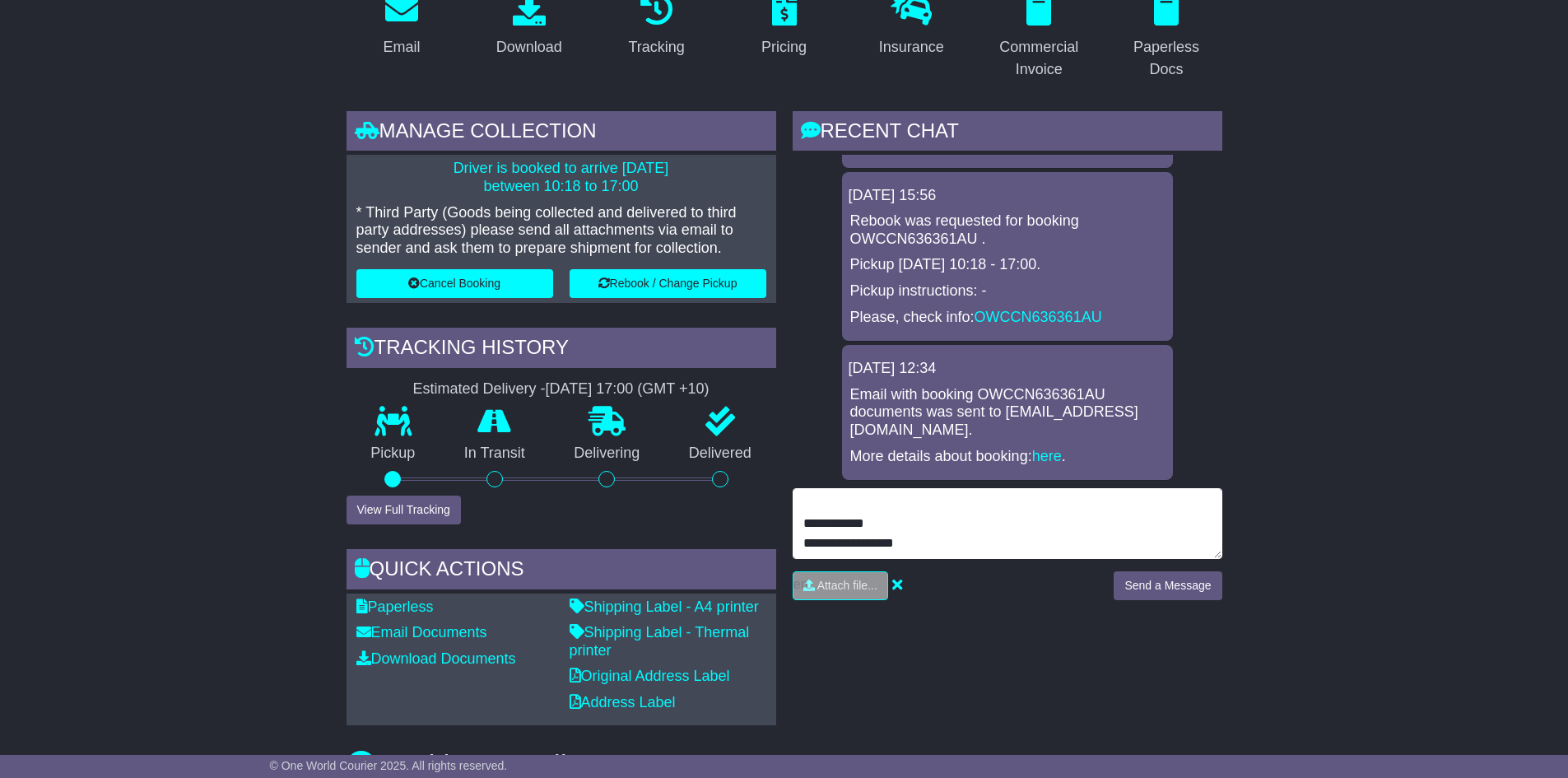
type textarea "**********"
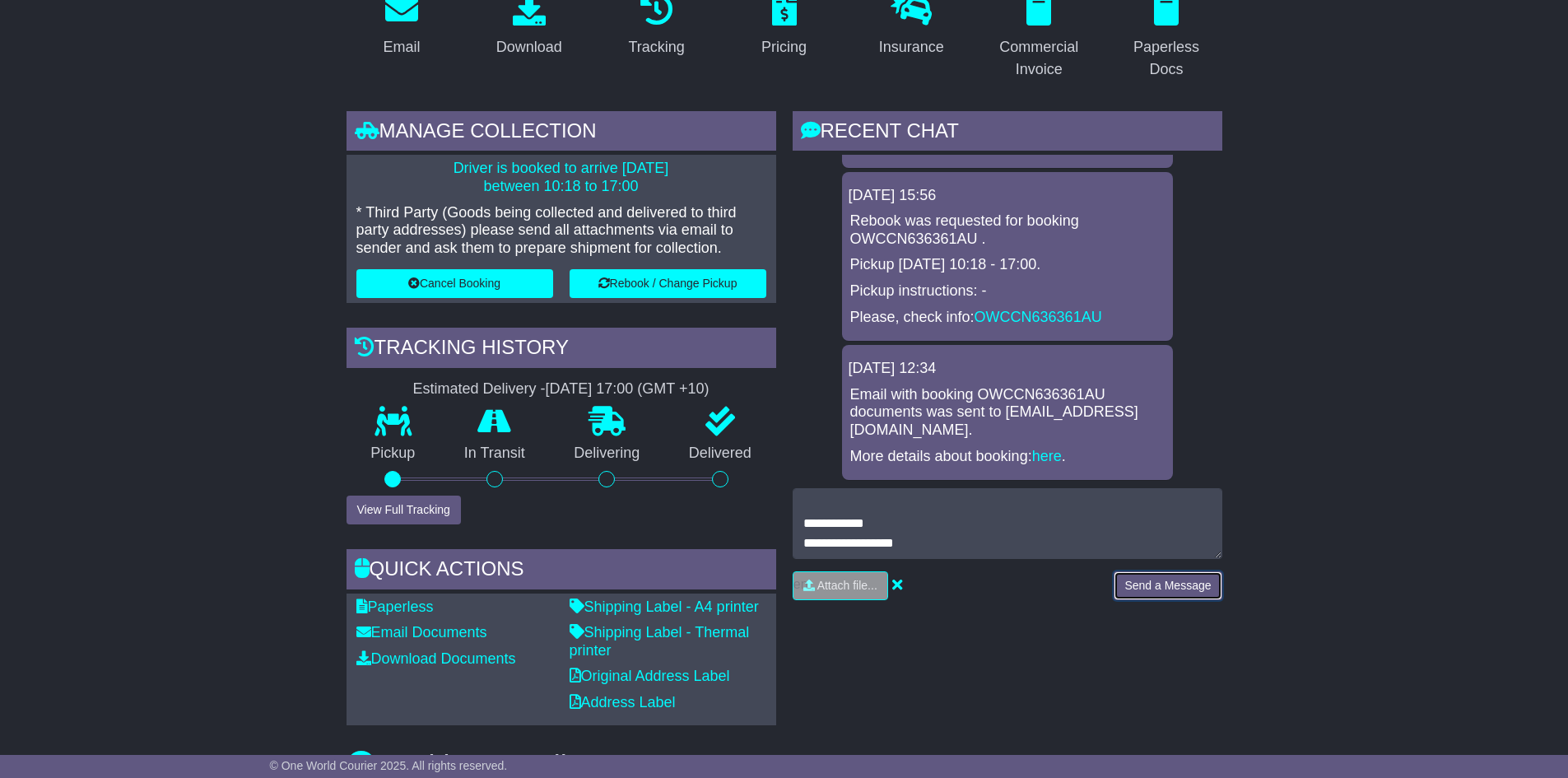
click at [1165, 591] on button "Send a Message" at bounding box center [1169, 586] width 108 height 29
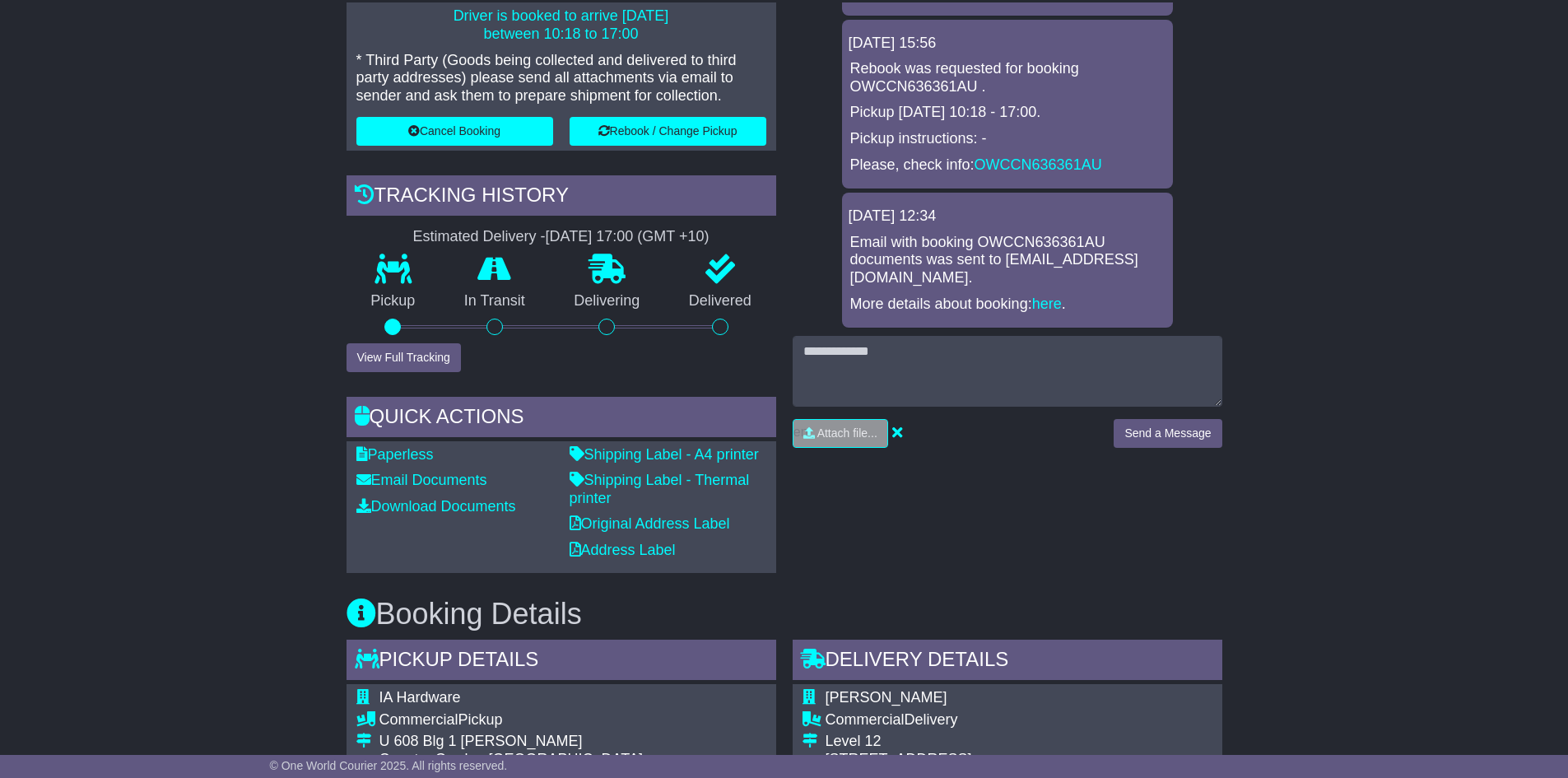
scroll to position [494, 0]
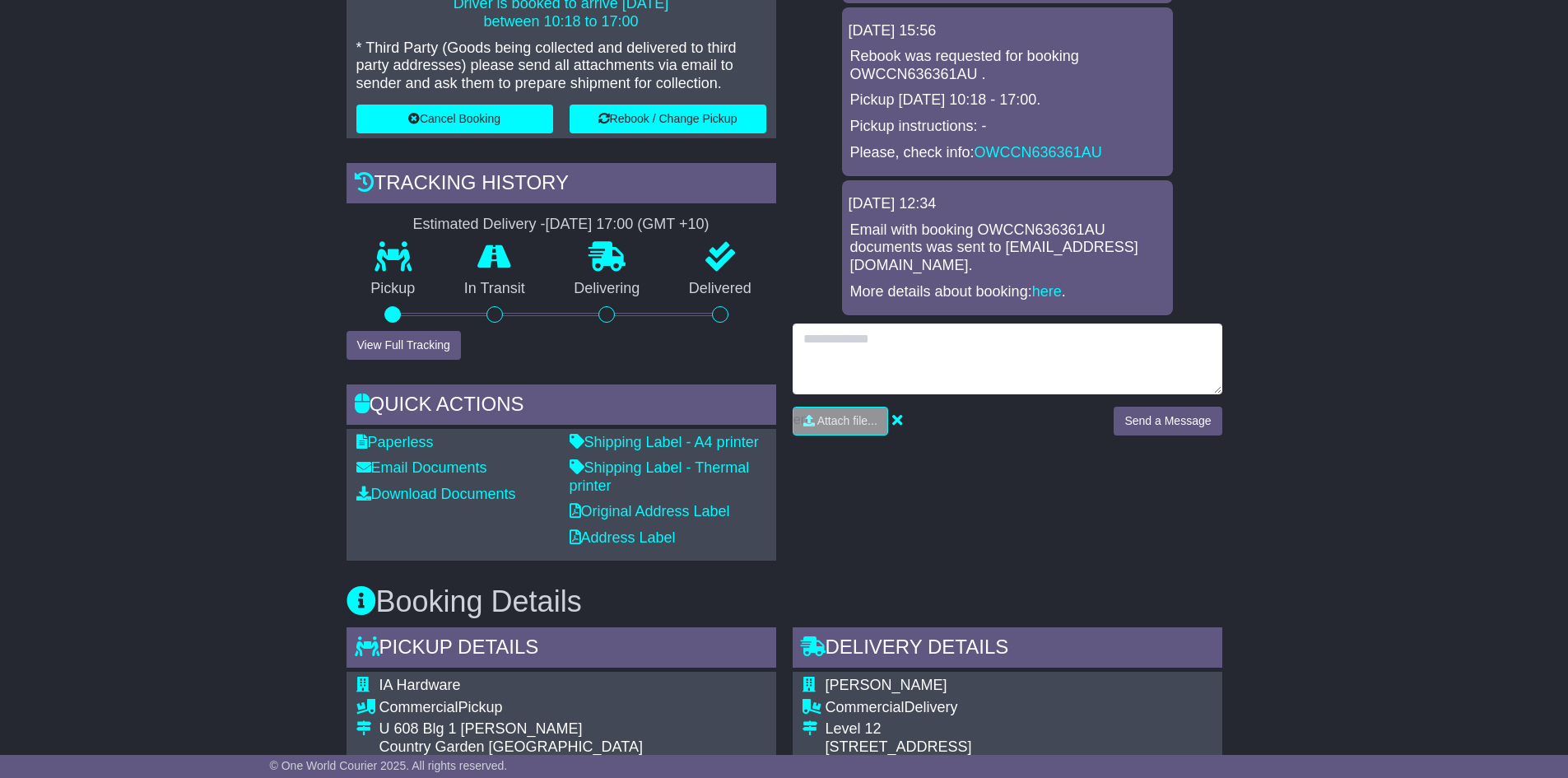
click at [1059, 345] on textarea at bounding box center [1008, 359] width 429 height 71
click at [1002, 337] on textarea at bounding box center [1008, 359] width 429 height 71
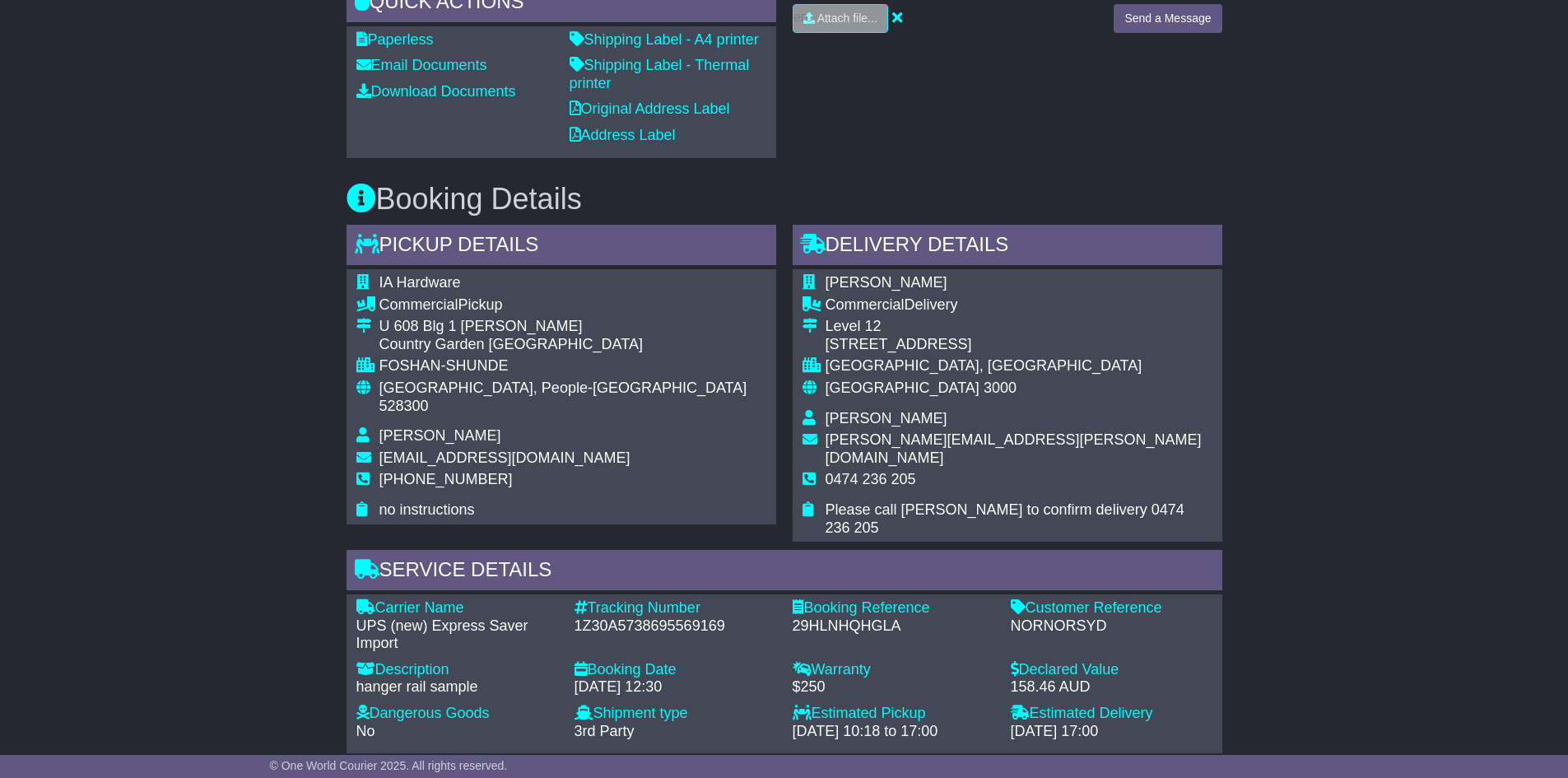
scroll to position [906, 0]
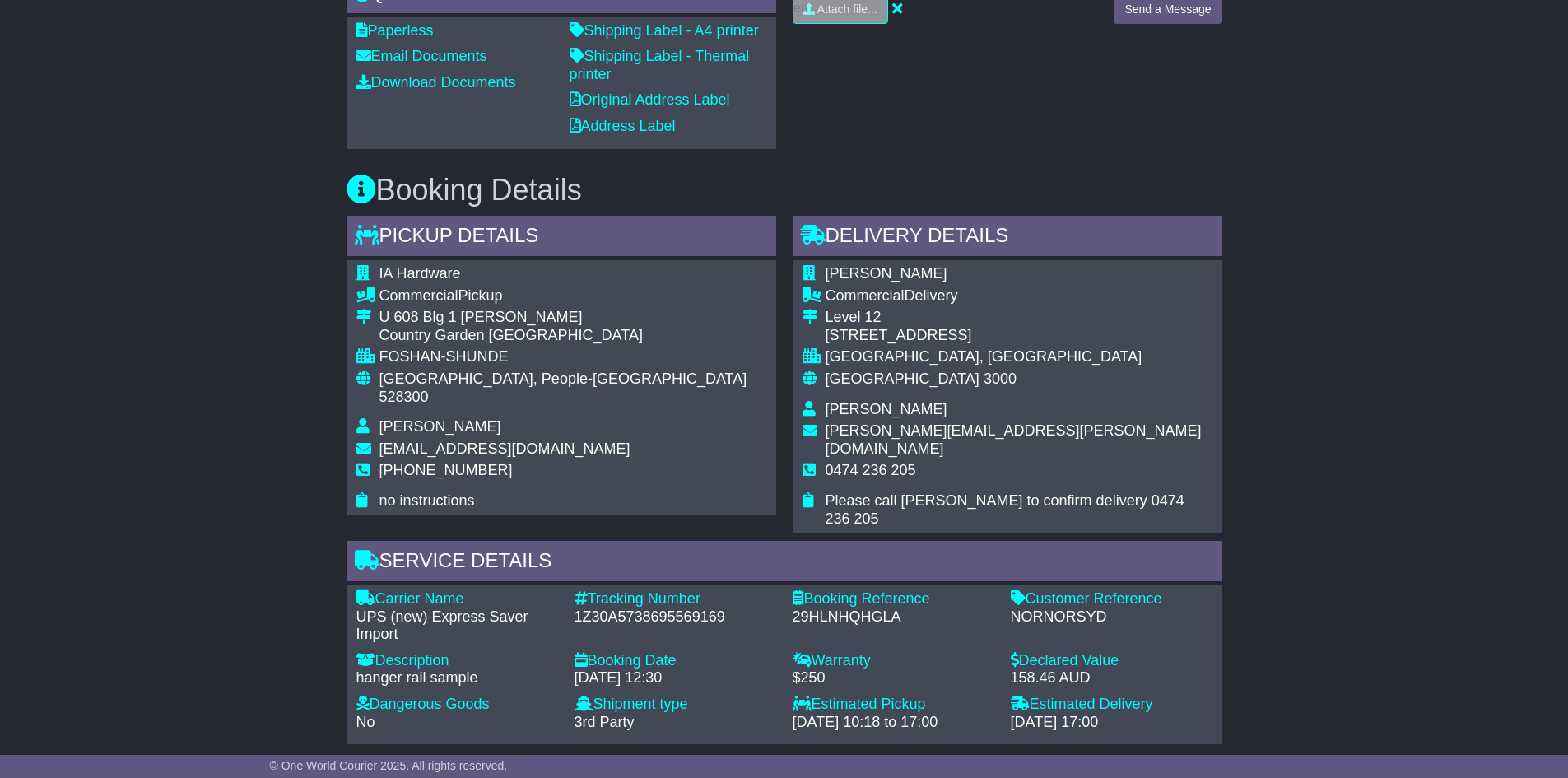
click at [437, 462] on span "[PHONE_NUMBER]" at bounding box center [446, 469] width 133 height 16
click at [462, 418] on td "[PERSON_NAME]" at bounding box center [573, 429] width 387 height 22
click at [508, 340] on div "Country Garden [GEOGRAPHIC_DATA]" at bounding box center [573, 336] width 387 height 18
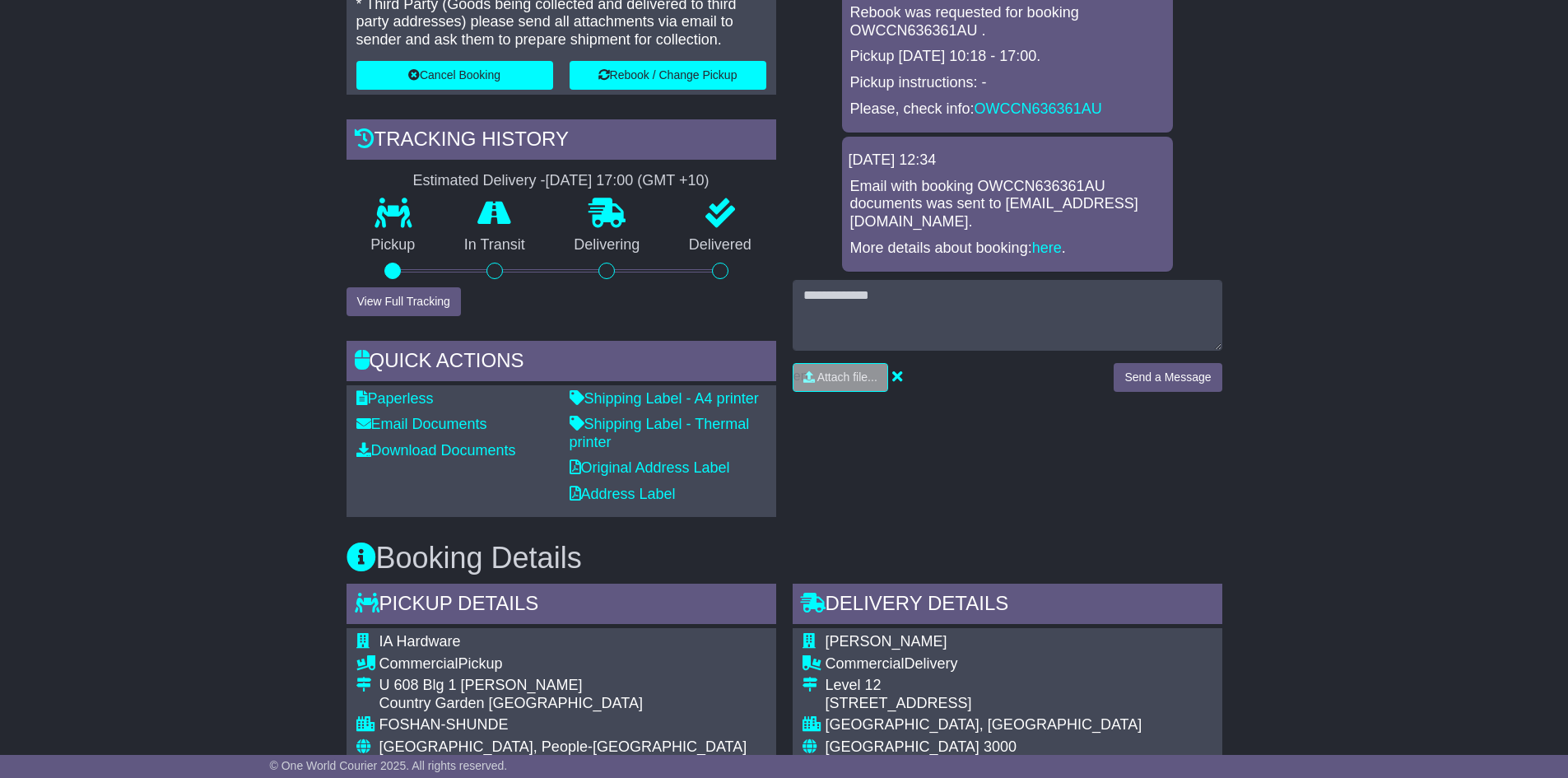
scroll to position [371, 0]
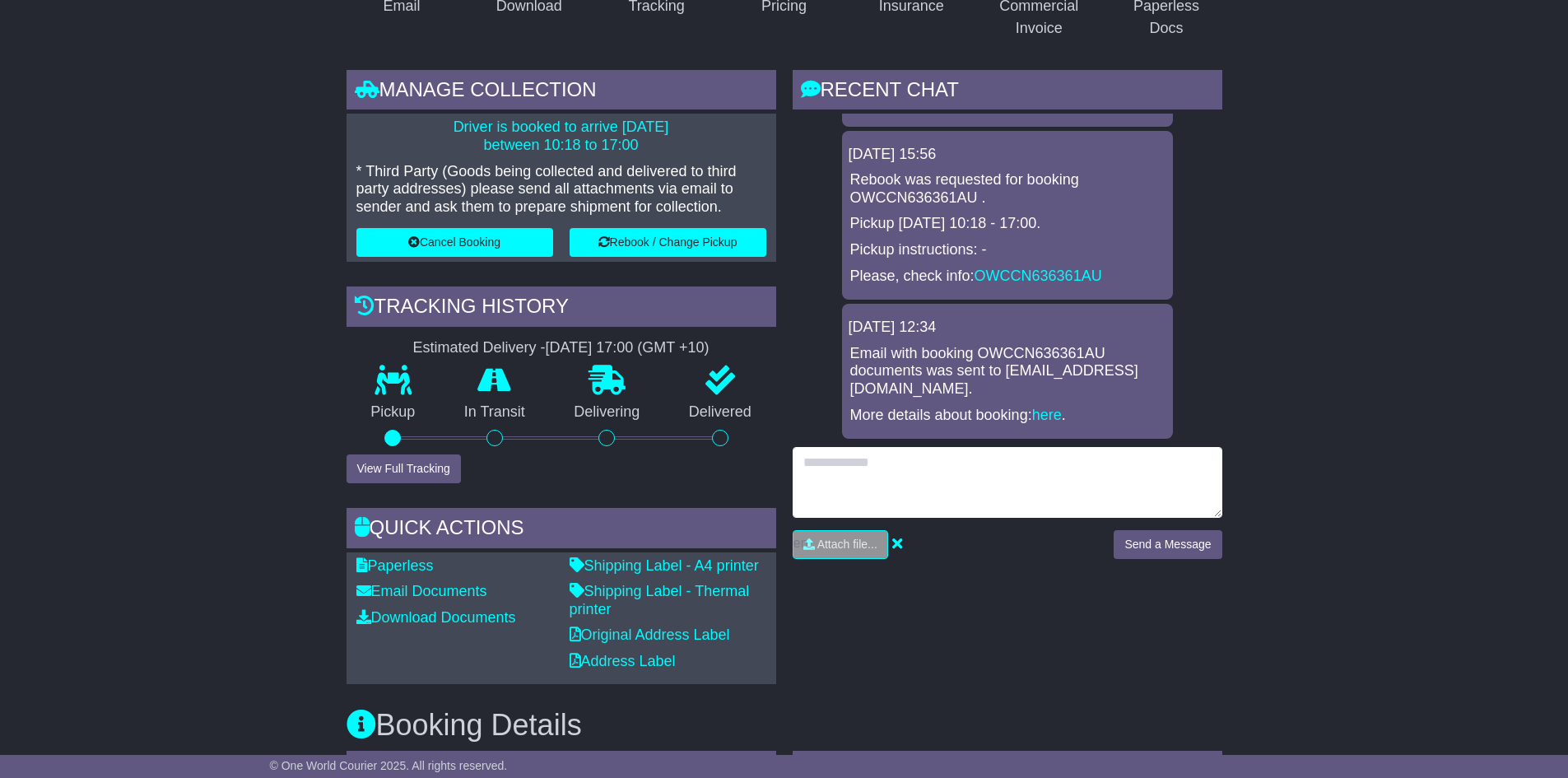
click at [1047, 461] on textarea at bounding box center [1008, 482] width 429 height 71
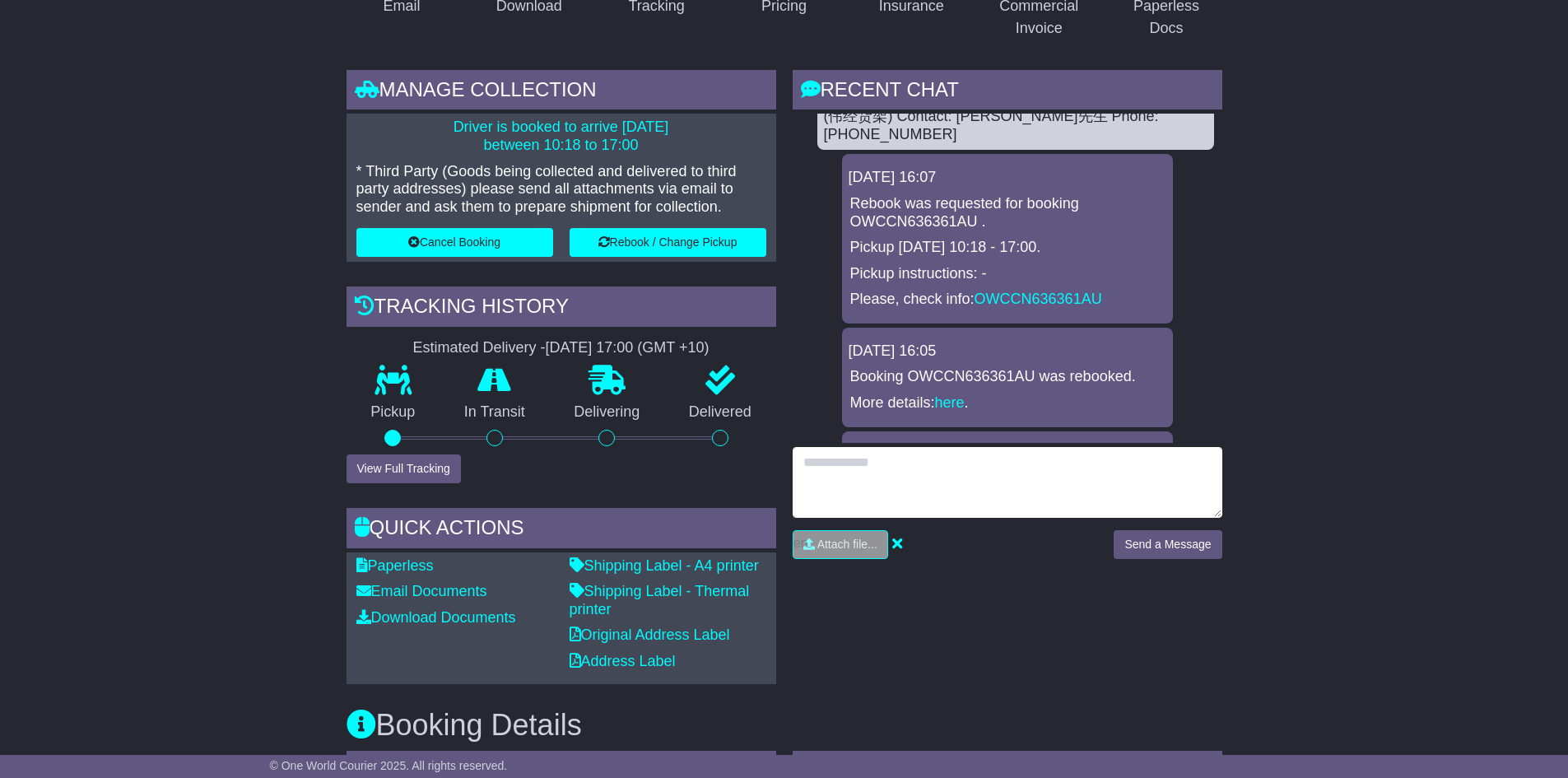
scroll to position [0, 0]
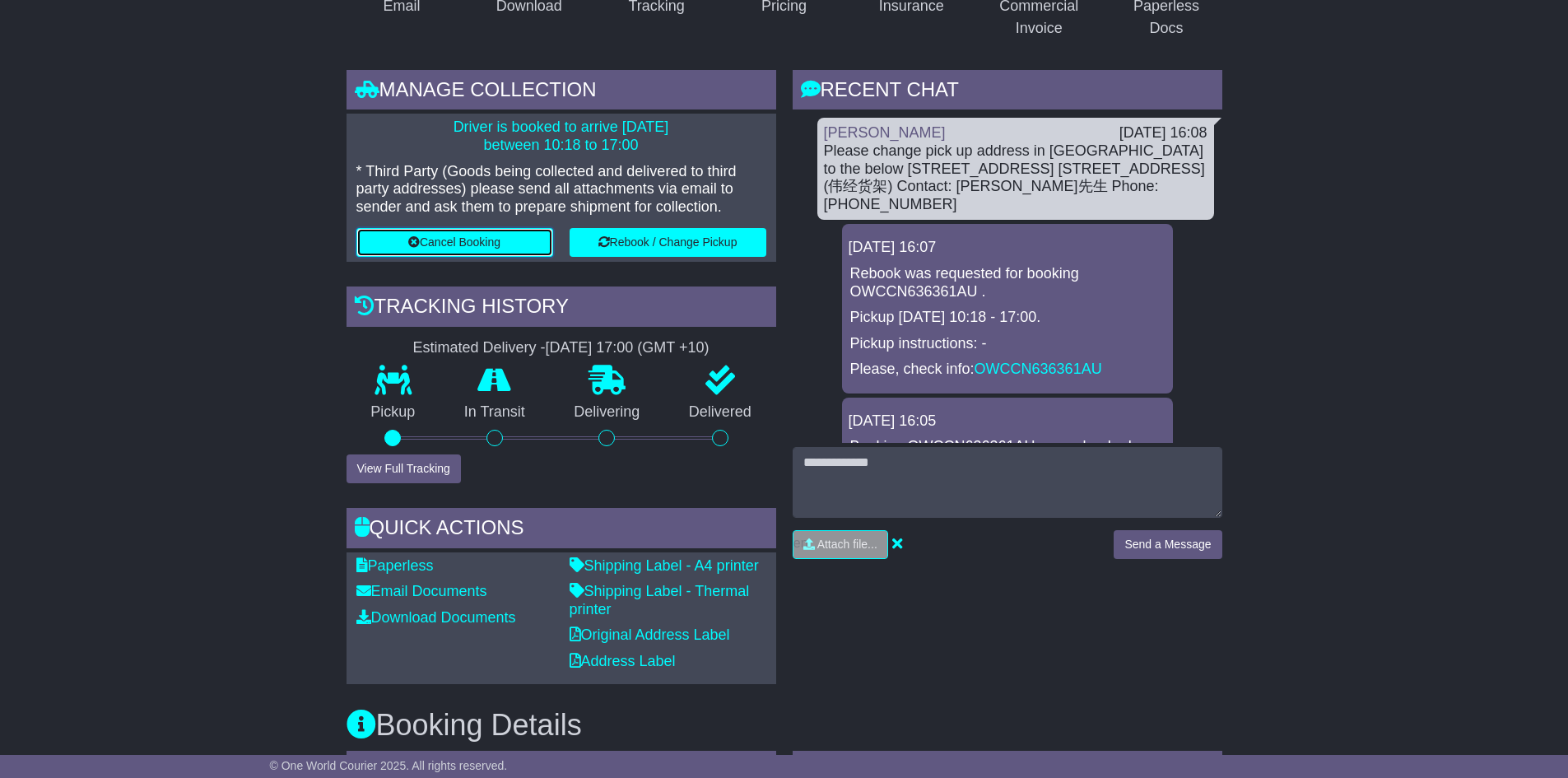
click at [429, 249] on button "Cancel Booking" at bounding box center [455, 243] width 196 height 29
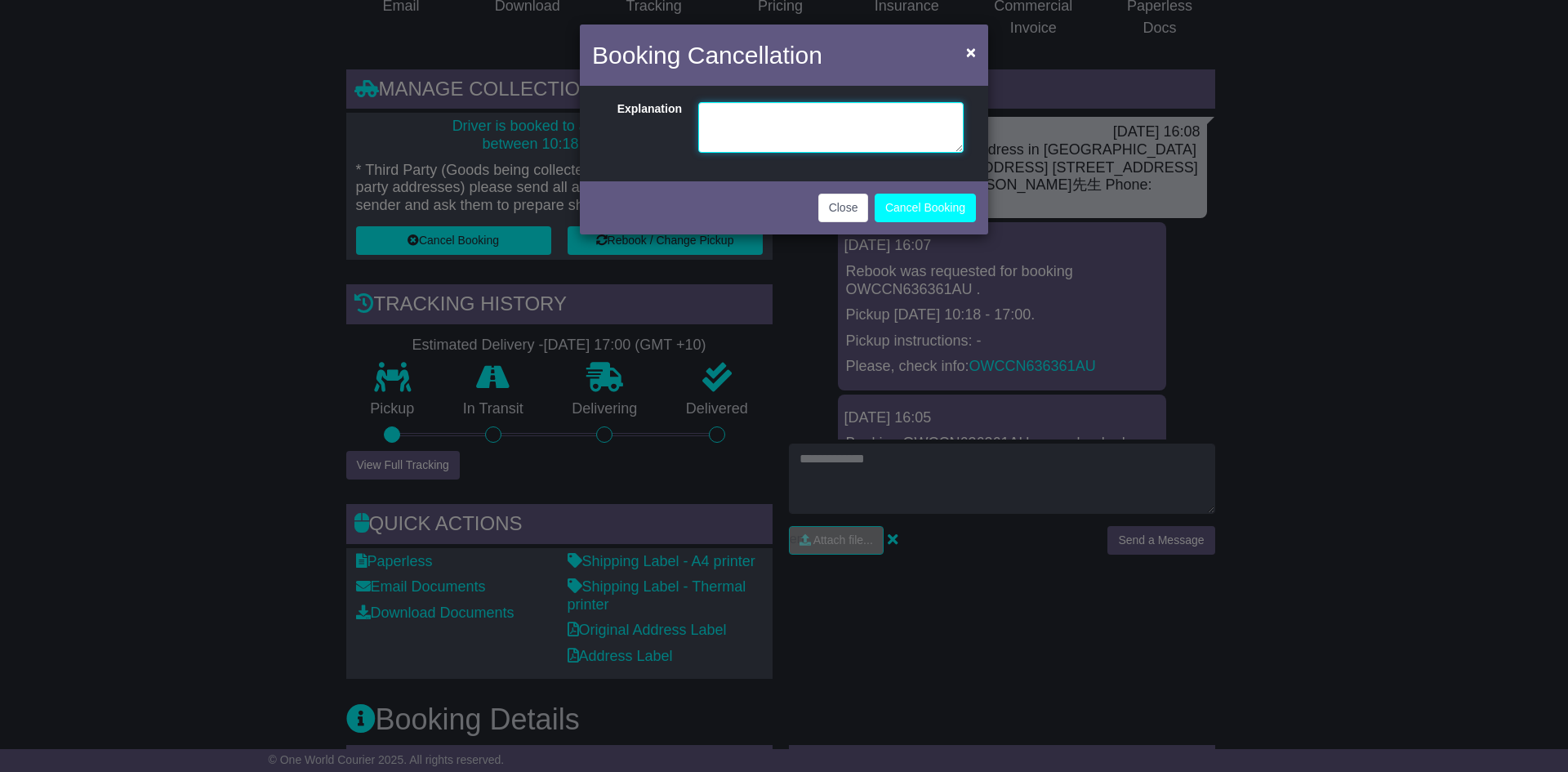
click at [788, 134] on textarea at bounding box center [831, 127] width 266 height 51
type textarea "**********"
click at [902, 202] on button "Cancel Booking" at bounding box center [926, 208] width 102 height 29
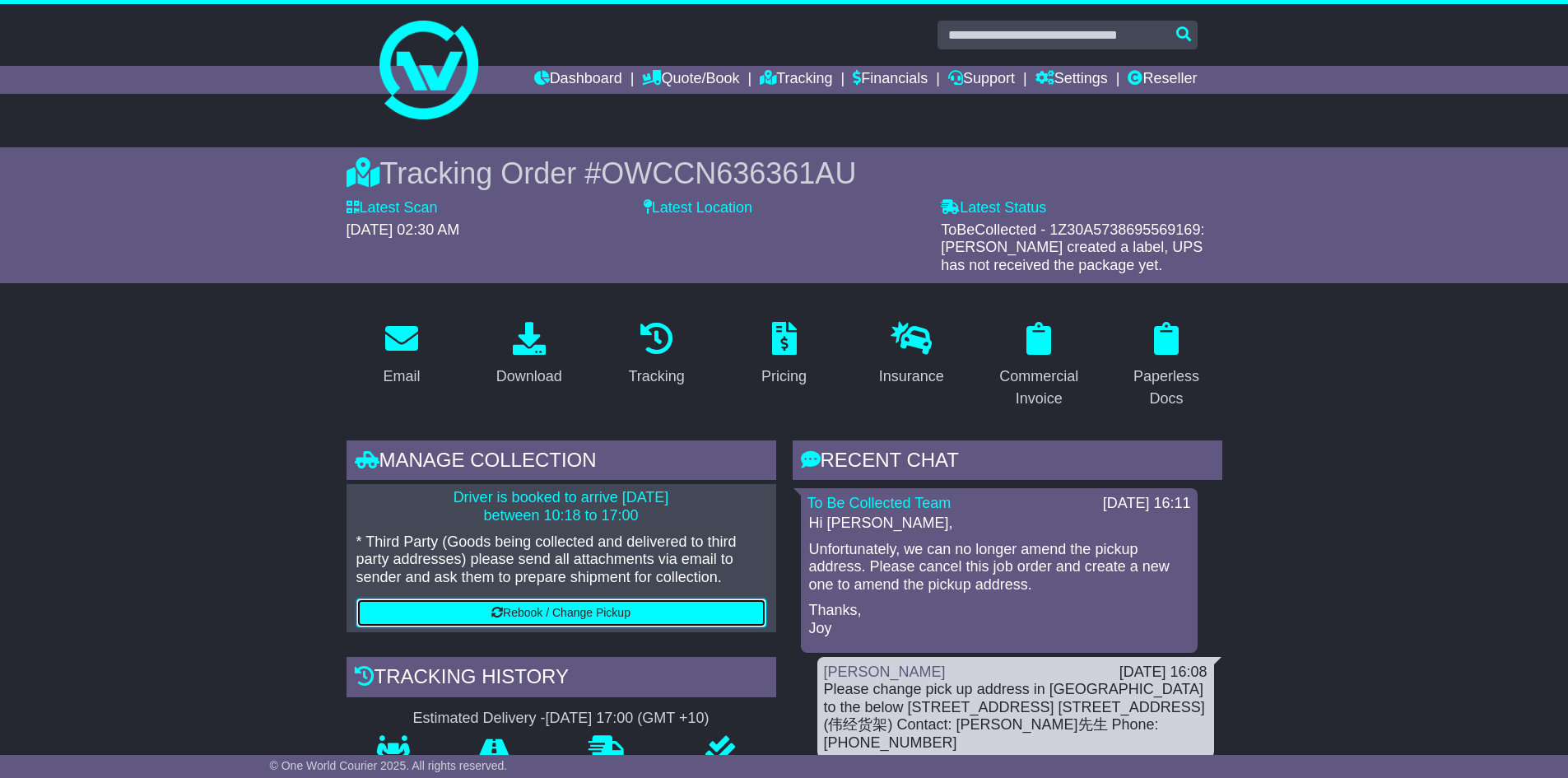
click at [576, 612] on button "Rebook / Change Pickup" at bounding box center [562, 613] width 410 height 29
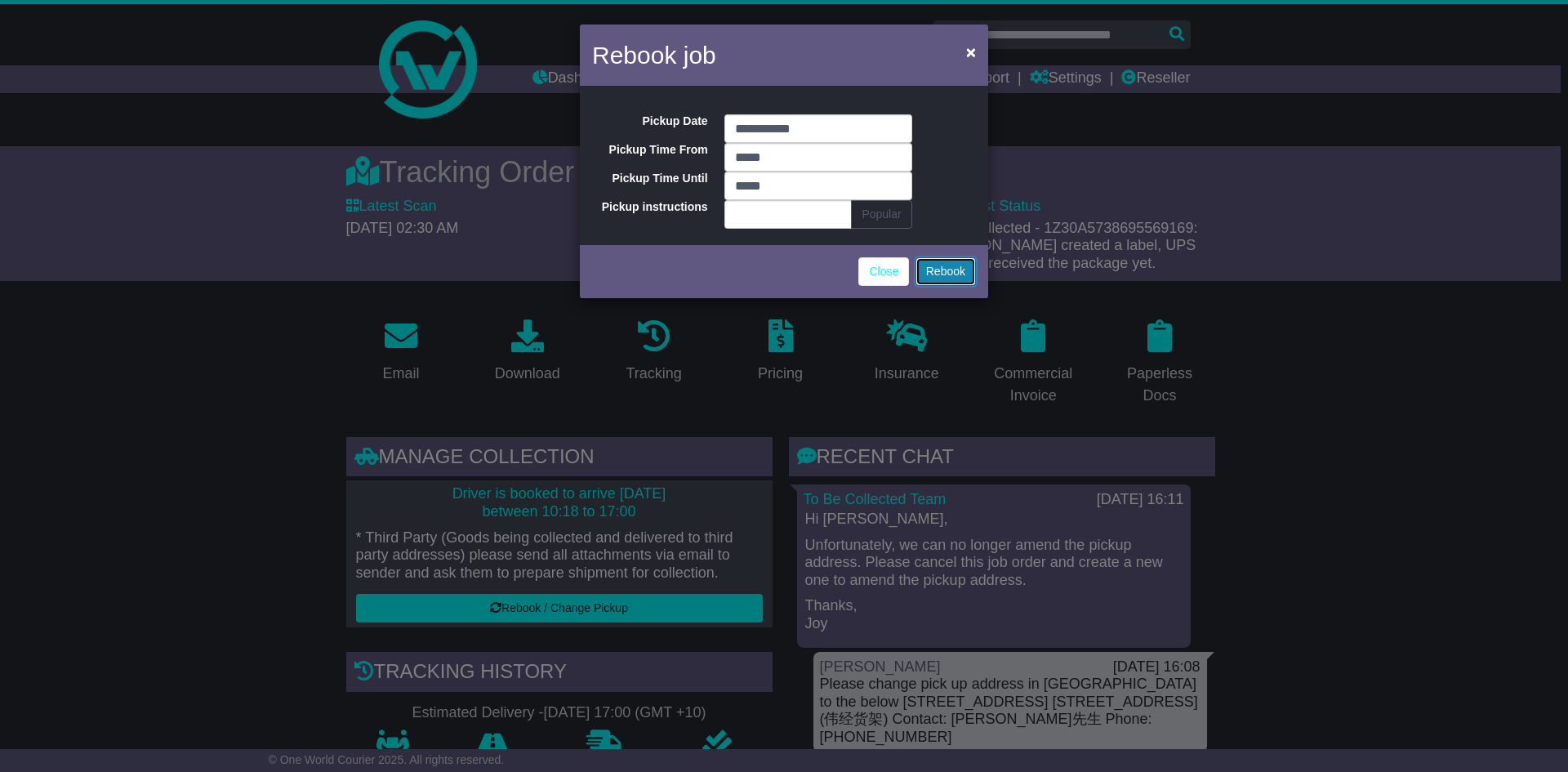
click at [964, 275] on button "Rebook" at bounding box center [945, 272] width 60 height 29
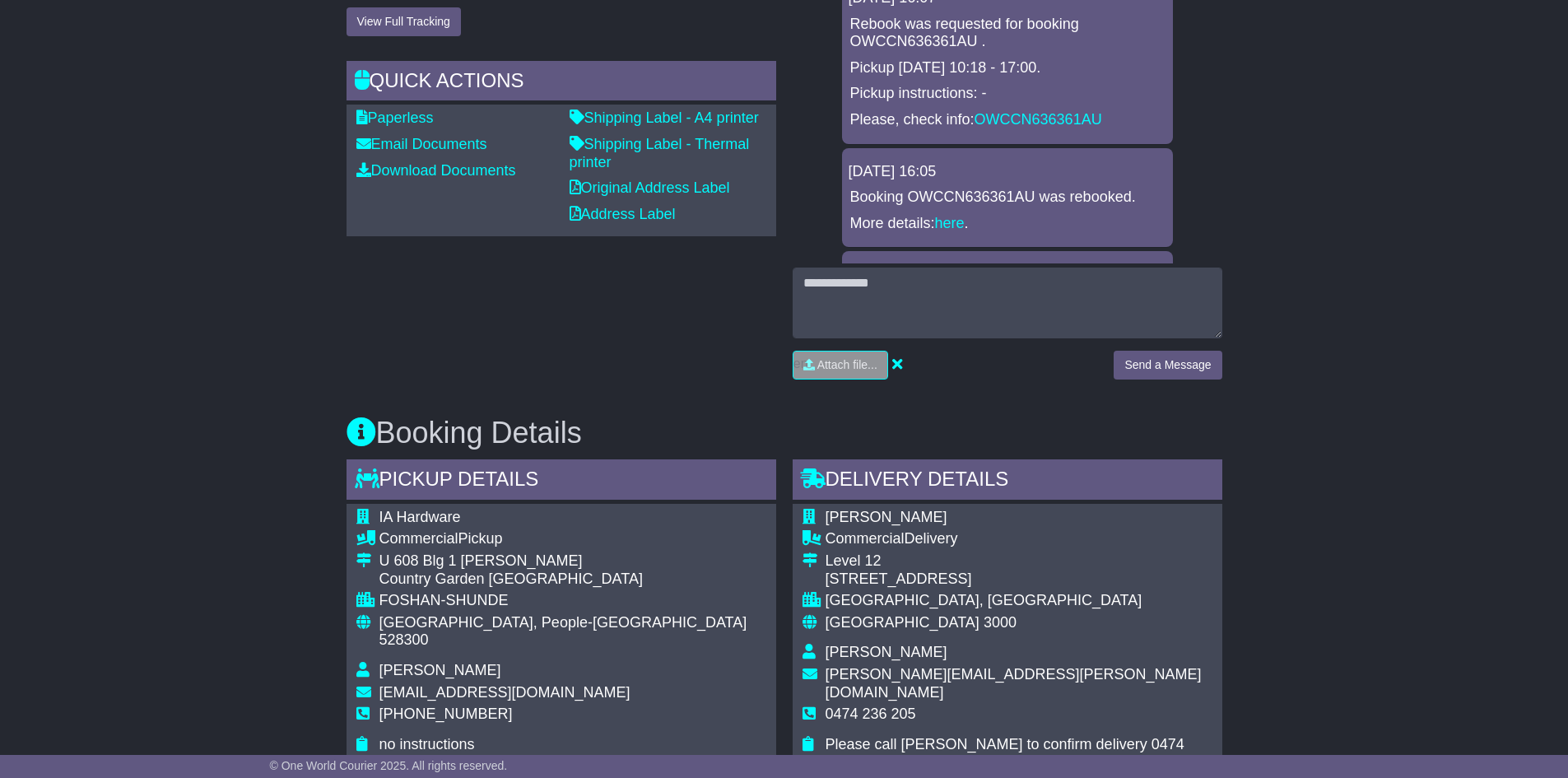
scroll to position [341, 0]
